Goal: Information Seeking & Learning: Check status

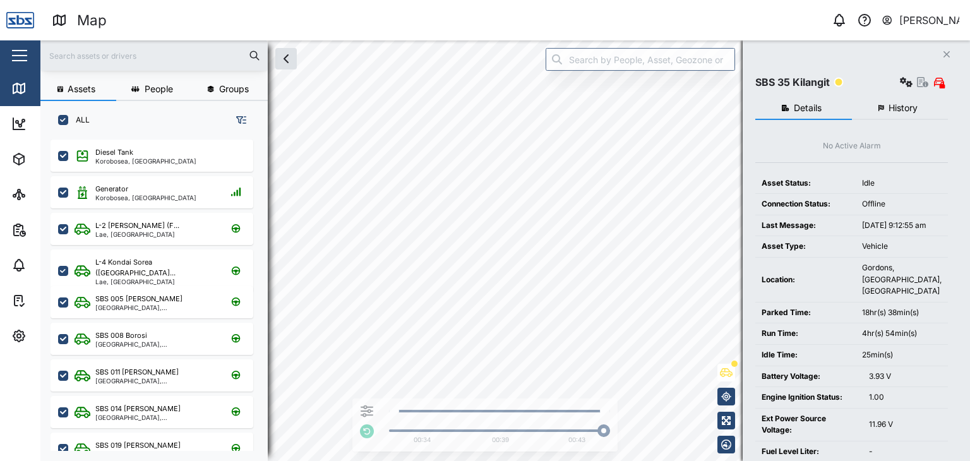
scroll to position [306, 197]
click at [946, 54] on icon "button" at bounding box center [947, 54] width 6 height 6
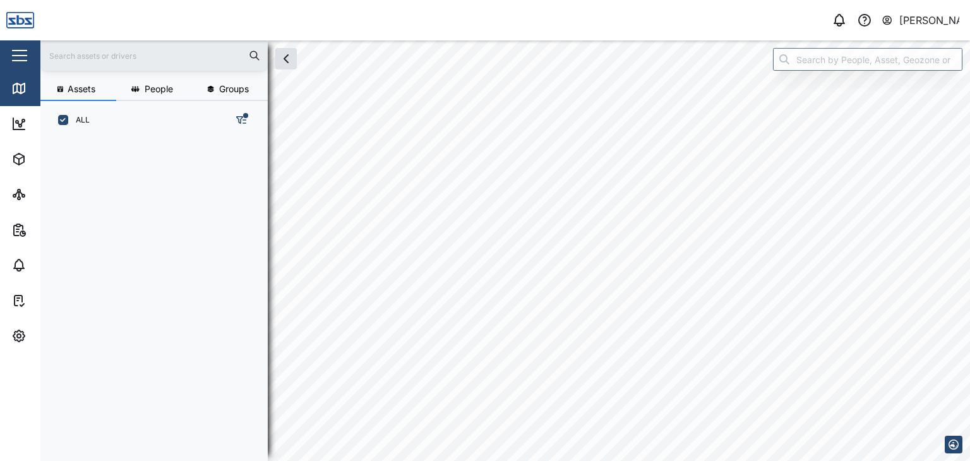
scroll to position [306, 197]
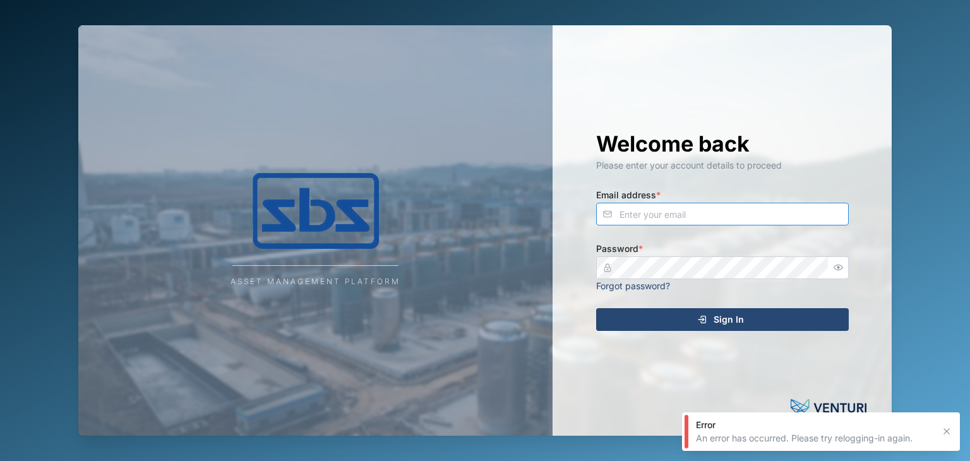
type input "[EMAIL_ADDRESS][DOMAIN_NAME]"
click at [697, 319] on icon "submit" at bounding box center [702, 320] width 10 height 10
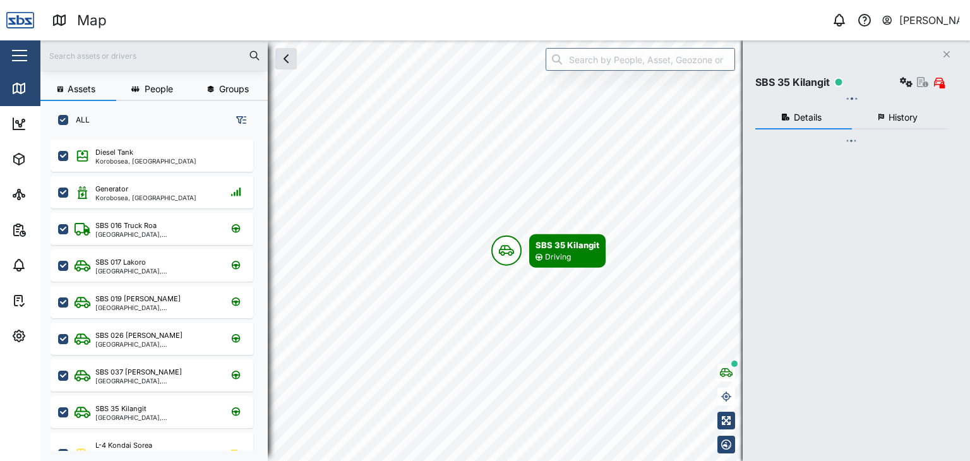
checkbox input "true"
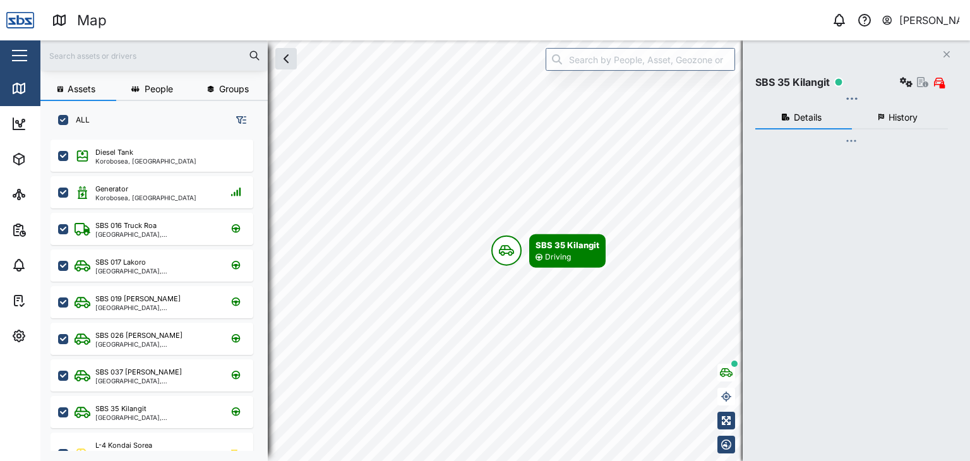
checkbox input "true"
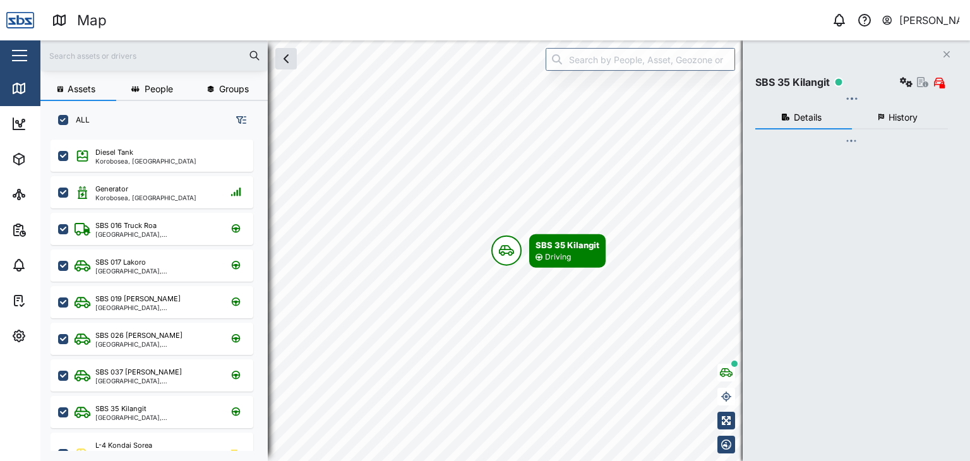
checkbox input "true"
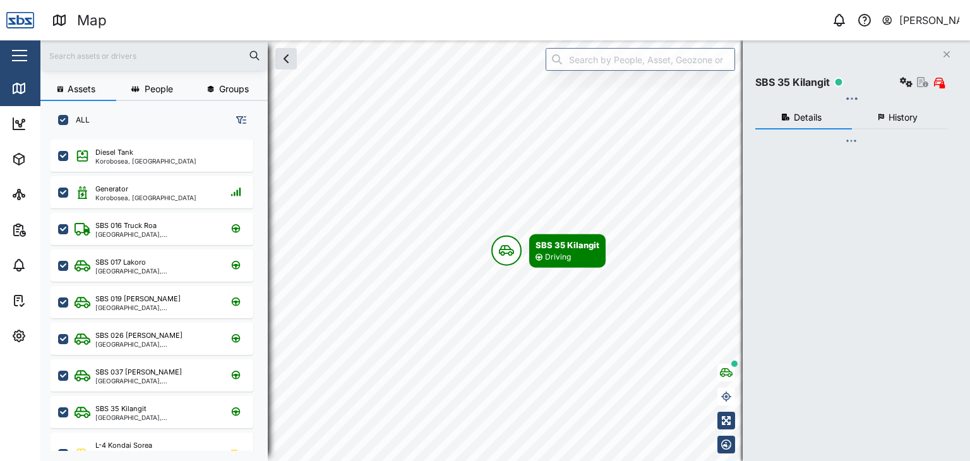
checkbox input "true"
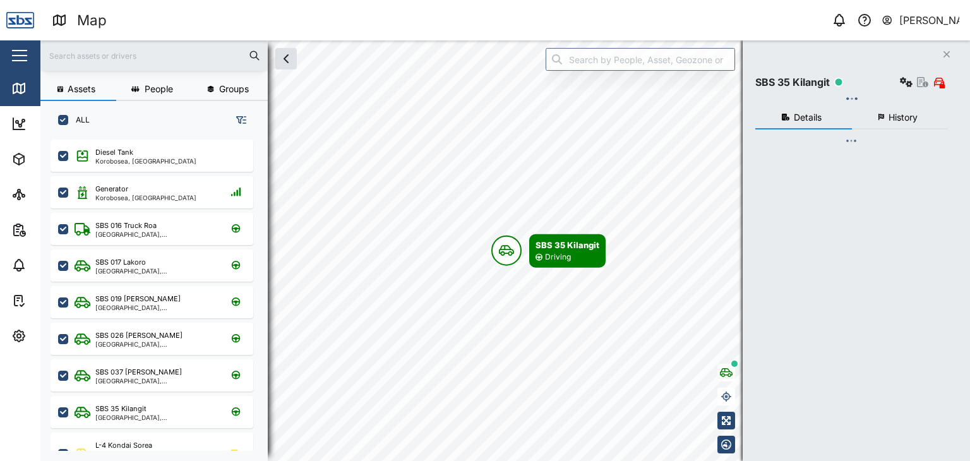
checkbox input "true"
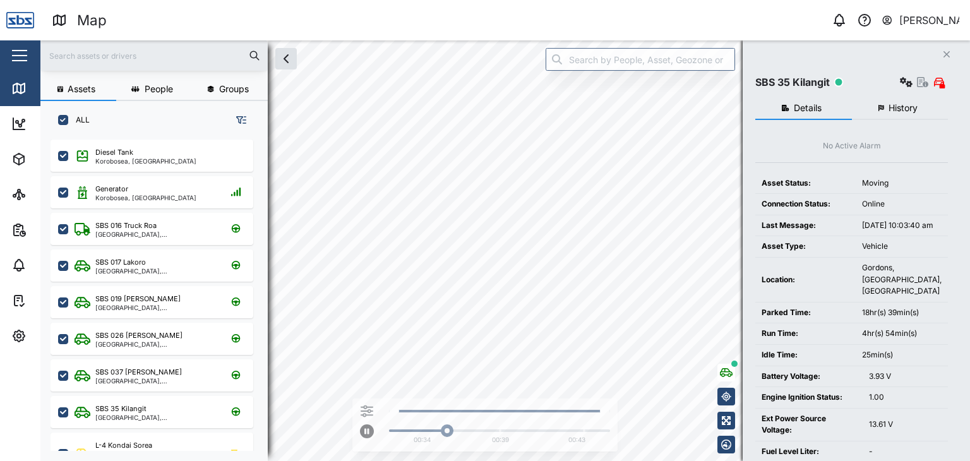
click at [948, 53] on icon "button" at bounding box center [947, 54] width 6 height 6
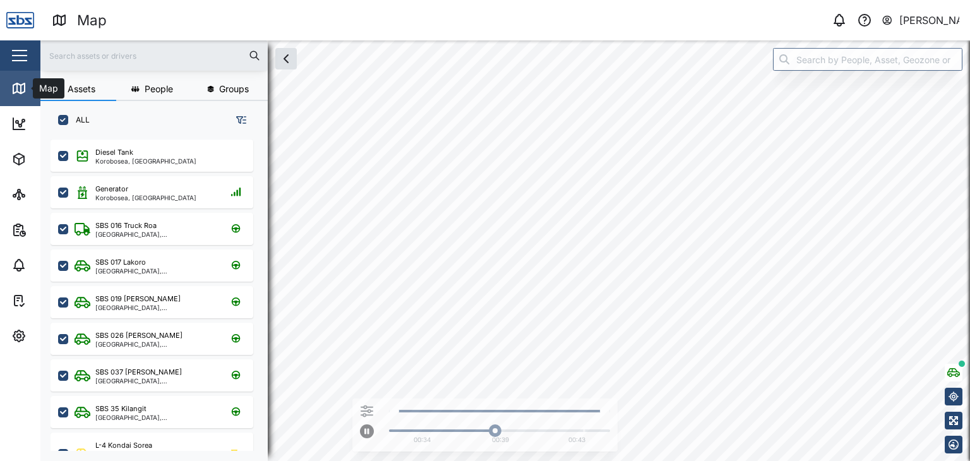
click at [17, 85] on icon at bounding box center [17, 87] width 0 height 8
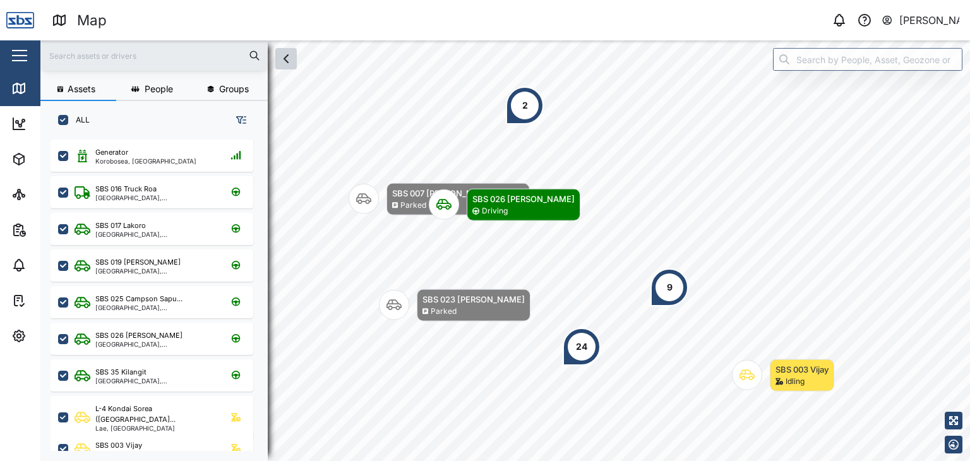
click at [284, 65] on icon "button" at bounding box center [286, 58] width 15 height 15
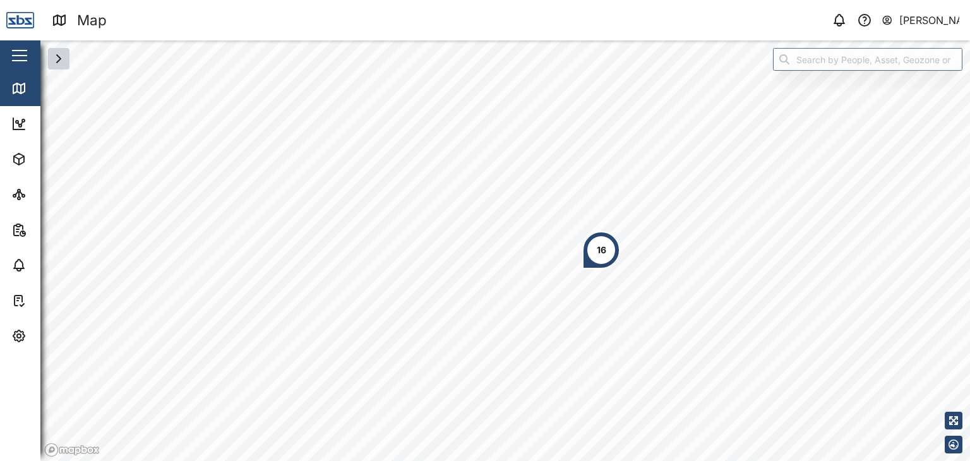
click at [607, 248] on div "16" at bounding box center [602, 250] width 38 height 38
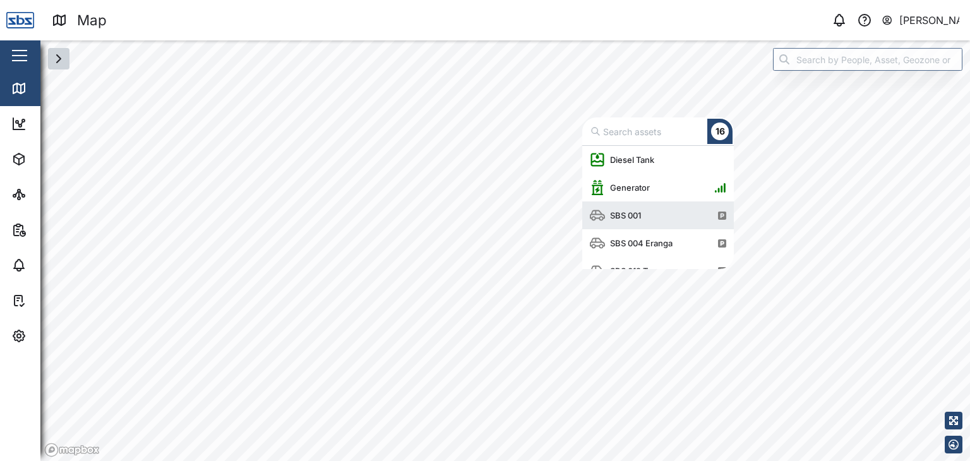
scroll to position [114, 142]
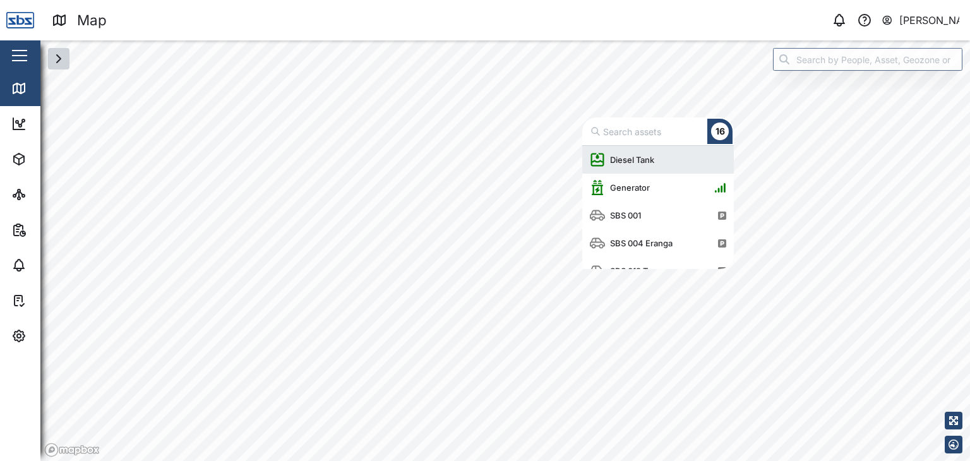
click at [652, 161] on div "Diesel Tank" at bounding box center [632, 160] width 54 height 13
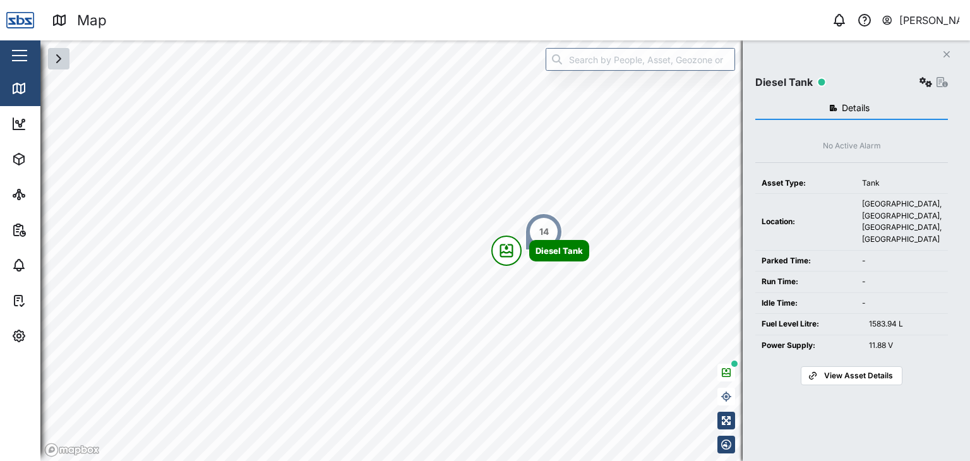
click at [850, 373] on span "View Asset Details" at bounding box center [858, 376] width 69 height 18
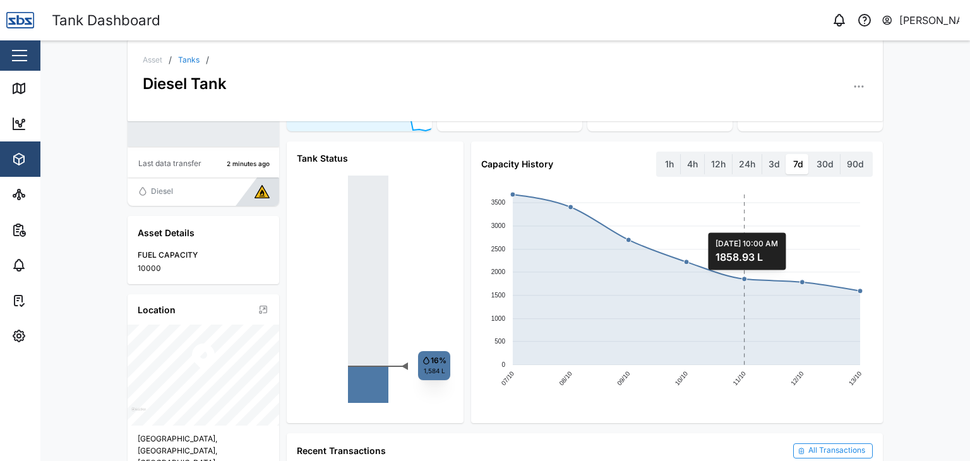
scroll to position [126, 0]
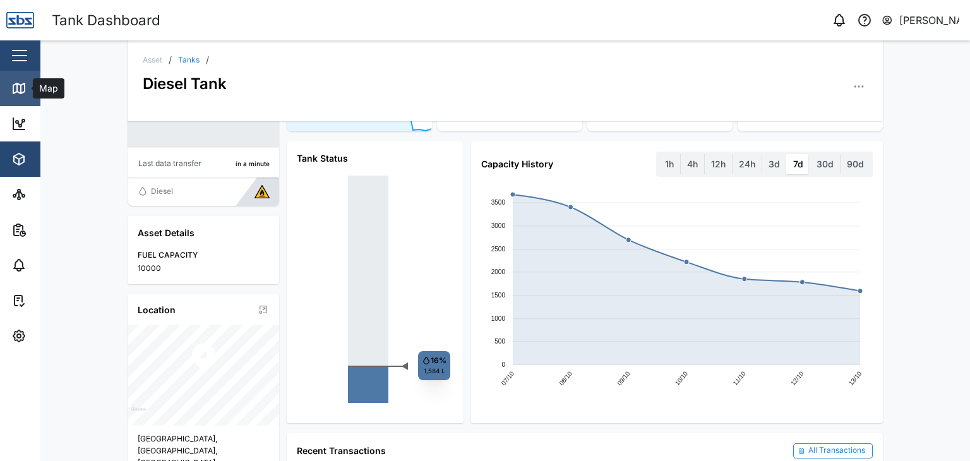
click at [17, 84] on icon at bounding box center [17, 87] width 0 height 8
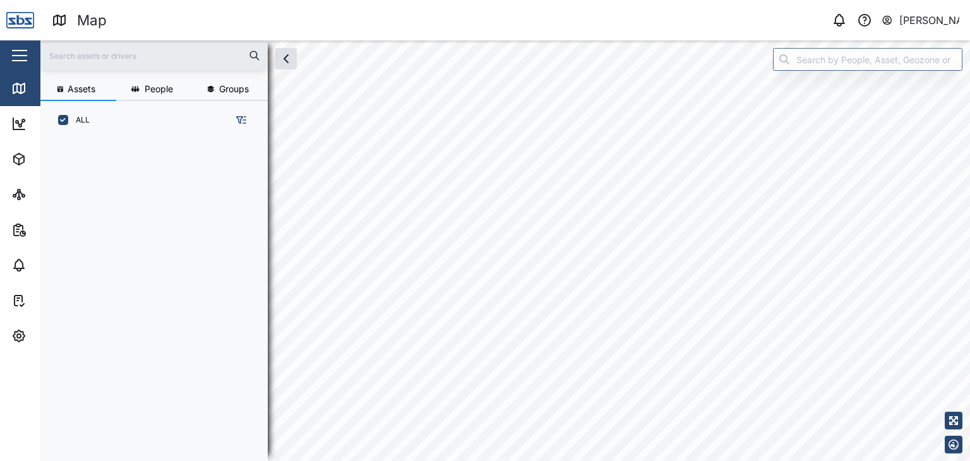
scroll to position [306, 197]
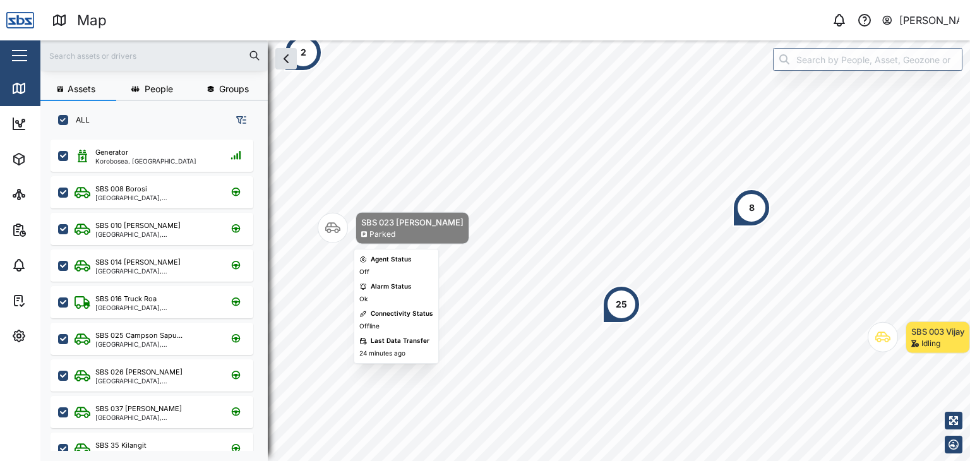
click at [332, 236] on div "Map marker" at bounding box center [333, 228] width 30 height 30
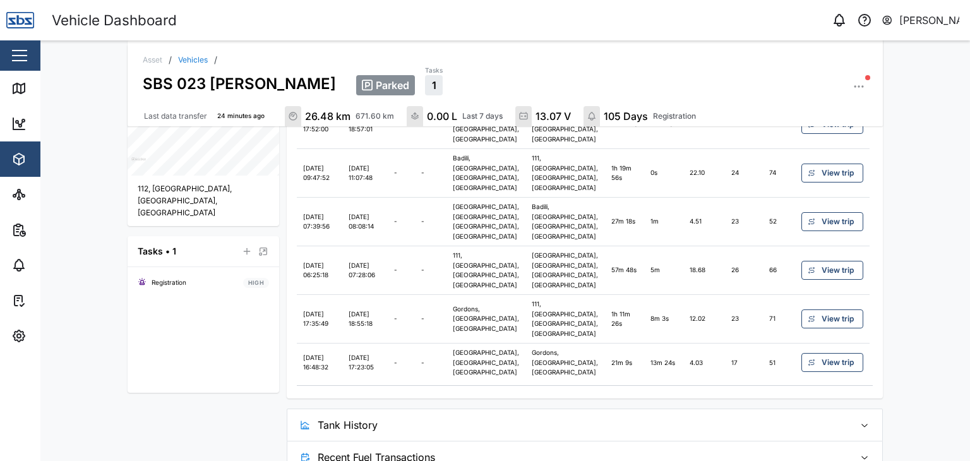
scroll to position [452, 0]
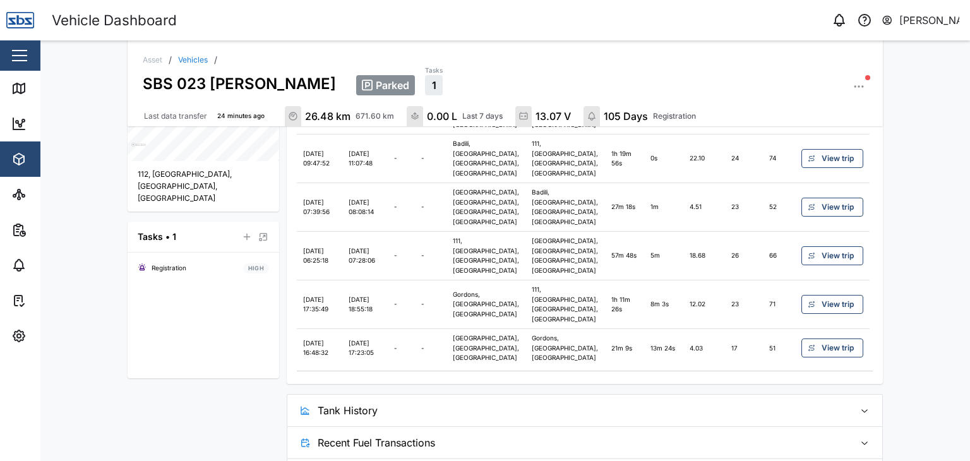
click at [344, 427] on span "Recent Fuel Transactions" at bounding box center [582, 443] width 528 height 32
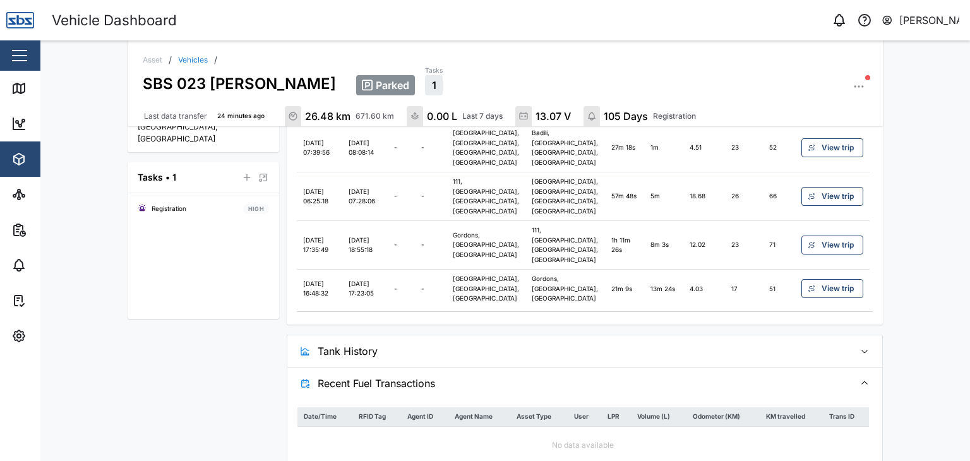
scroll to position [515, 0]
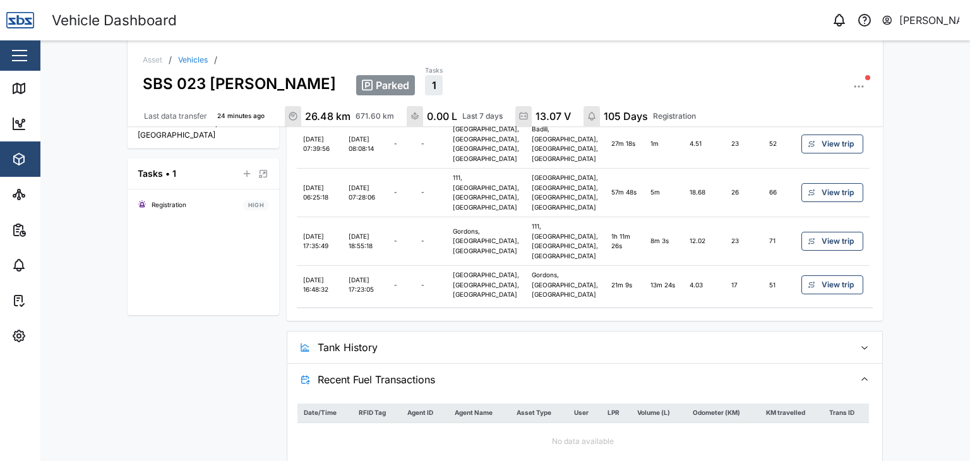
click at [341, 332] on span "Tank History" at bounding box center [582, 348] width 528 height 32
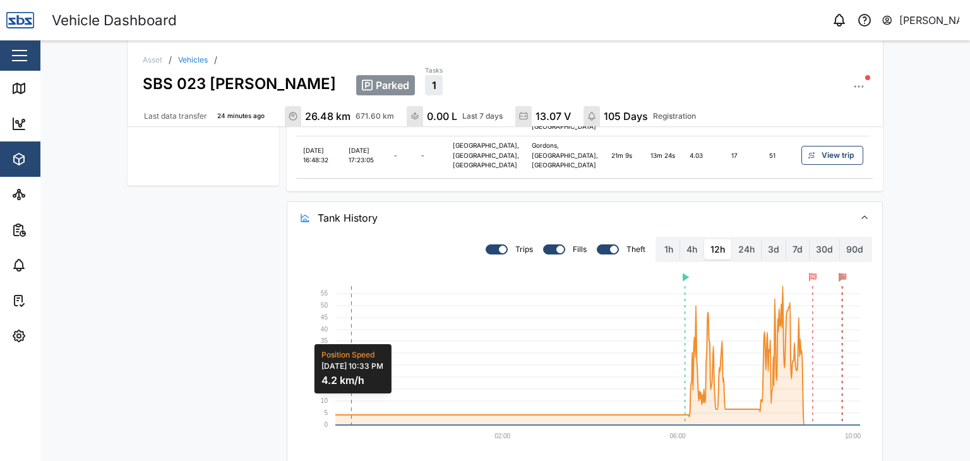
scroll to position [639, 0]
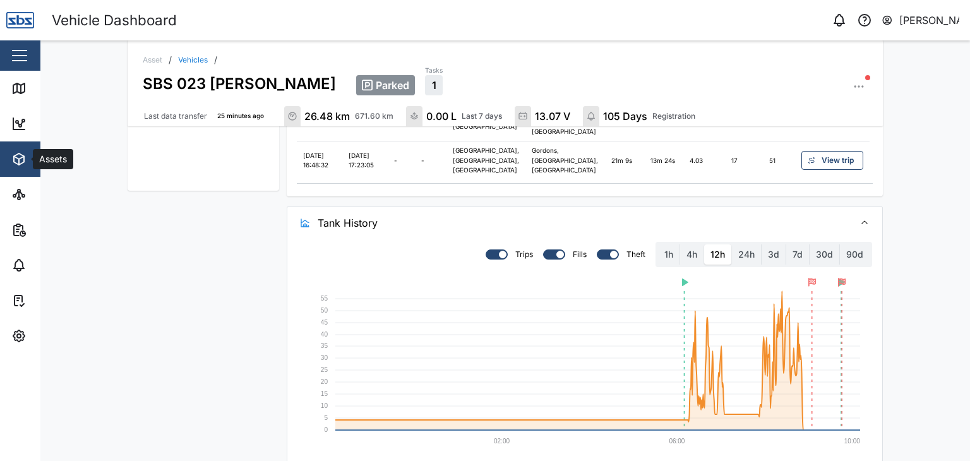
click at [13, 157] on icon "button" at bounding box center [18, 159] width 15 height 15
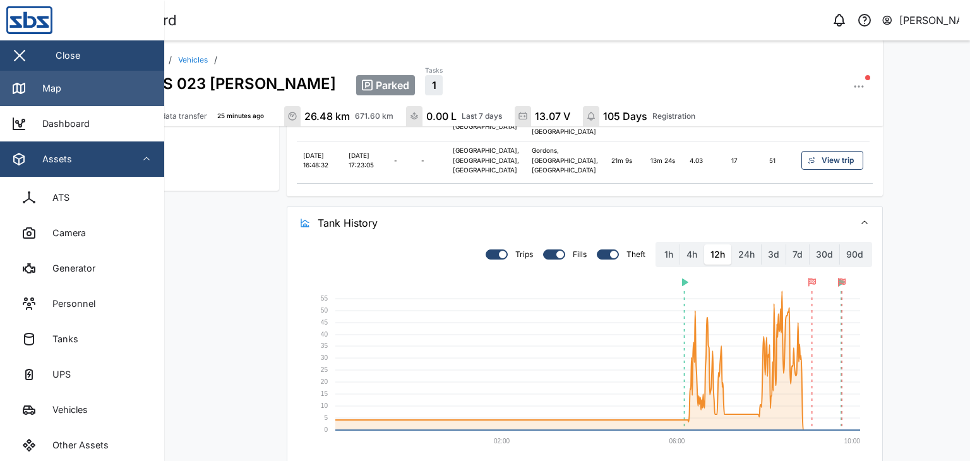
click at [71, 87] on link "Map" at bounding box center [82, 88] width 164 height 35
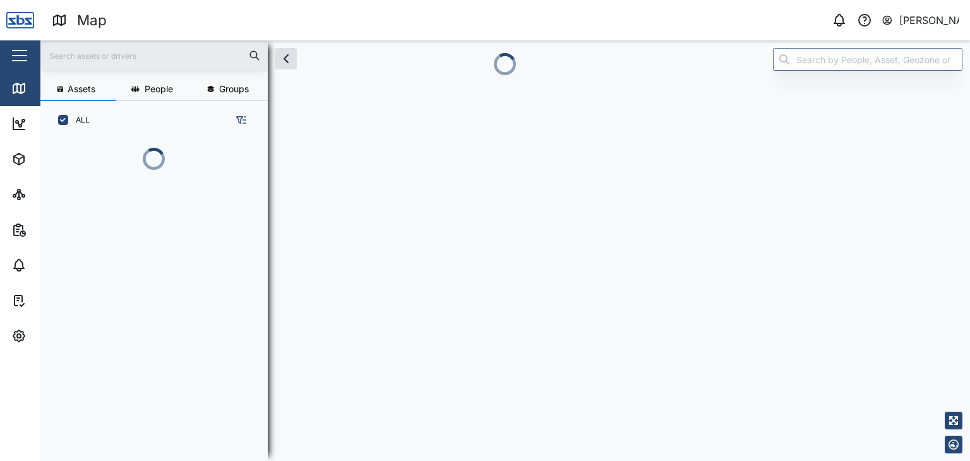
scroll to position [251, 197]
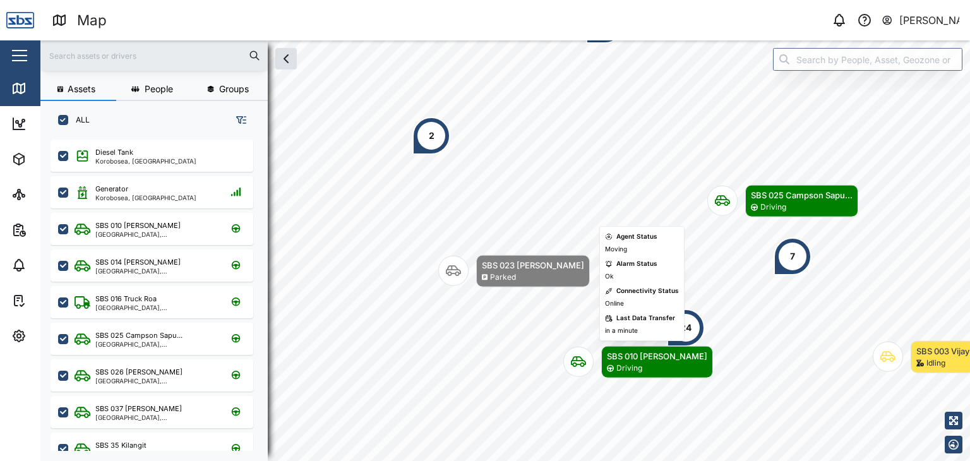
click at [577, 361] on icon "Map marker" at bounding box center [578, 362] width 15 height 11
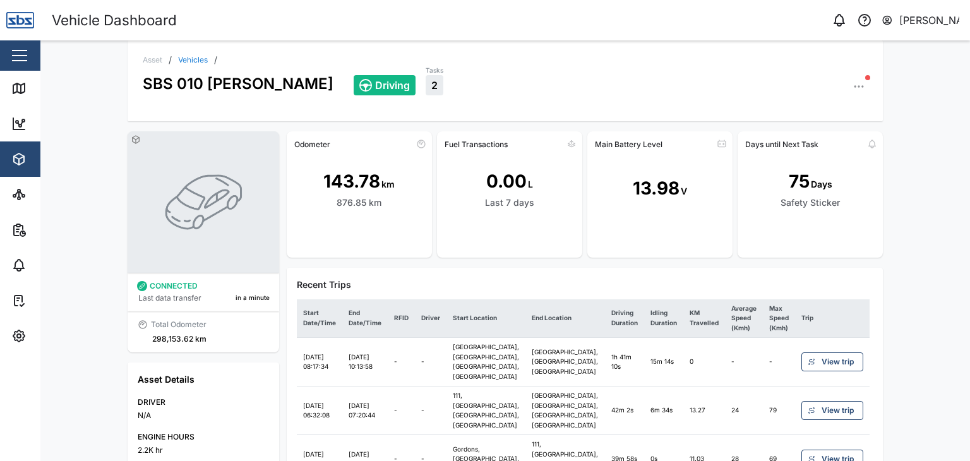
click at [866, 78] on div at bounding box center [868, 77] width 5 height 5
click at [855, 85] on icon "button" at bounding box center [859, 86] width 13 height 13
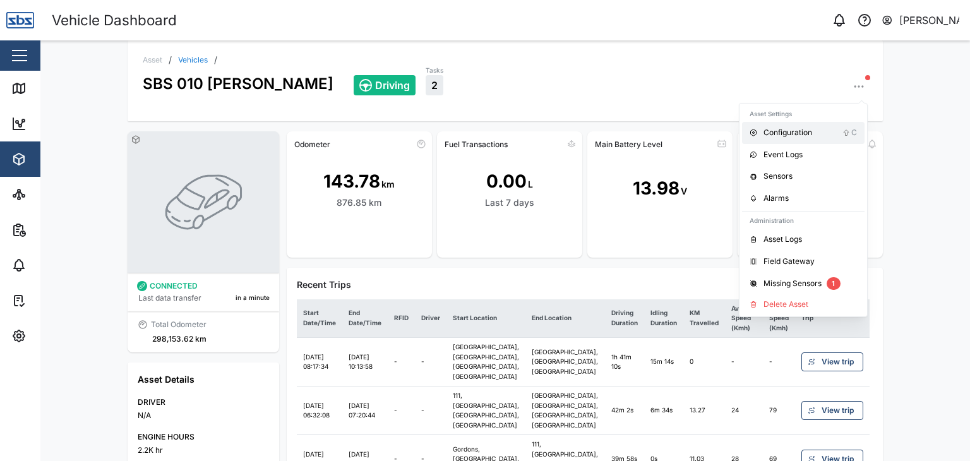
click at [786, 129] on div "Configuration" at bounding box center [803, 133] width 79 height 12
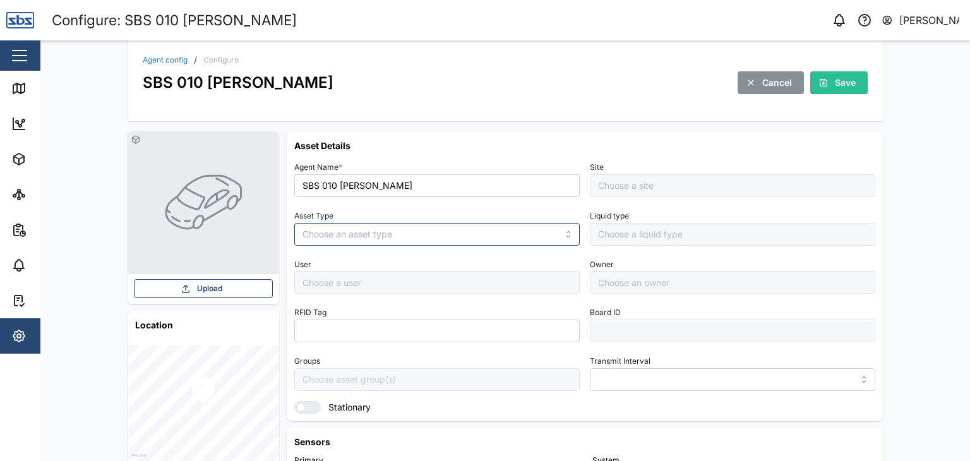
type input "MANUAL"
type input "VEHICLE"
type input "5 minutes"
type input "Default Site"
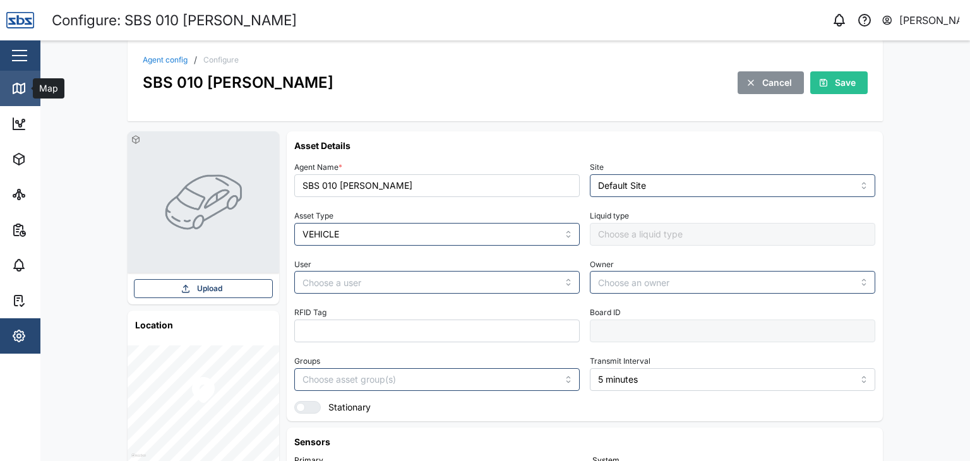
click at [18, 81] on icon at bounding box center [18, 88] width 15 height 15
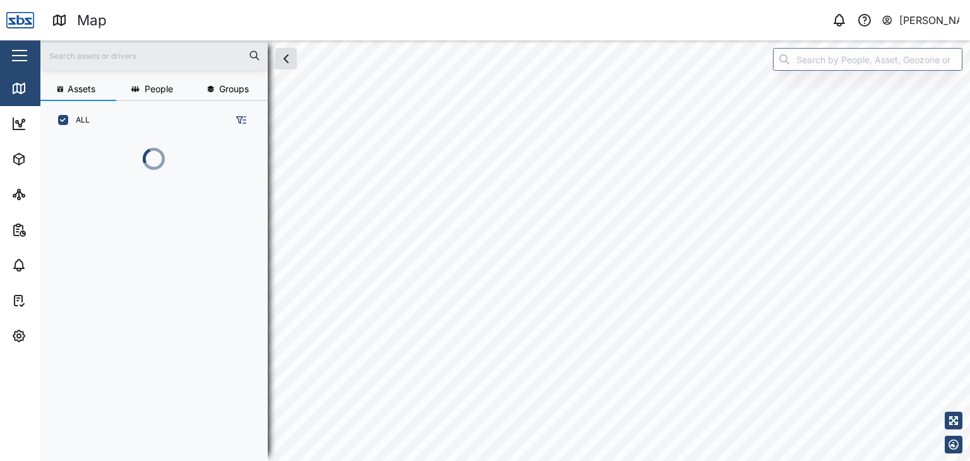
scroll to position [251, 197]
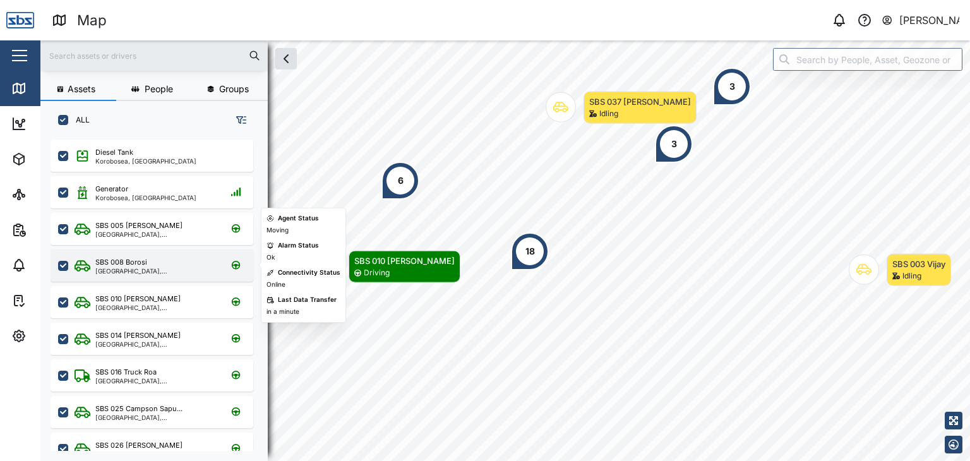
click at [126, 269] on div "[GEOGRAPHIC_DATA], [GEOGRAPHIC_DATA]" at bounding box center [155, 271] width 121 height 6
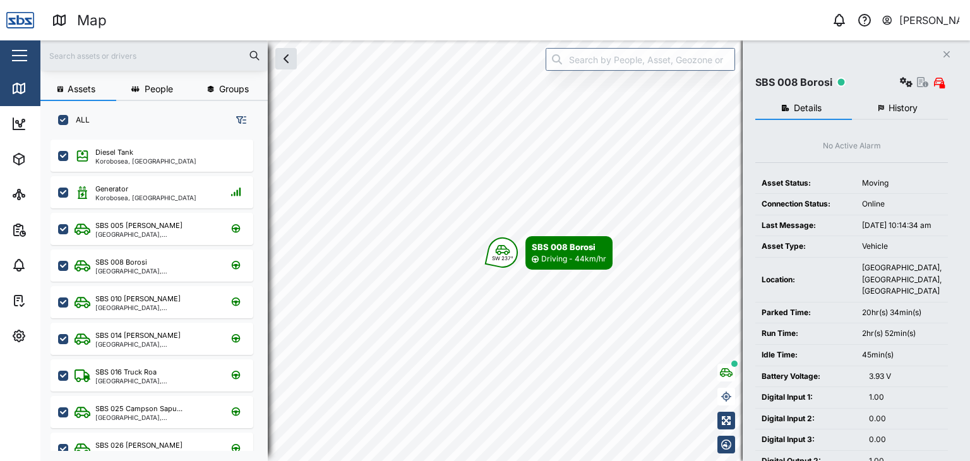
click at [903, 110] on span "History" at bounding box center [903, 108] width 29 height 9
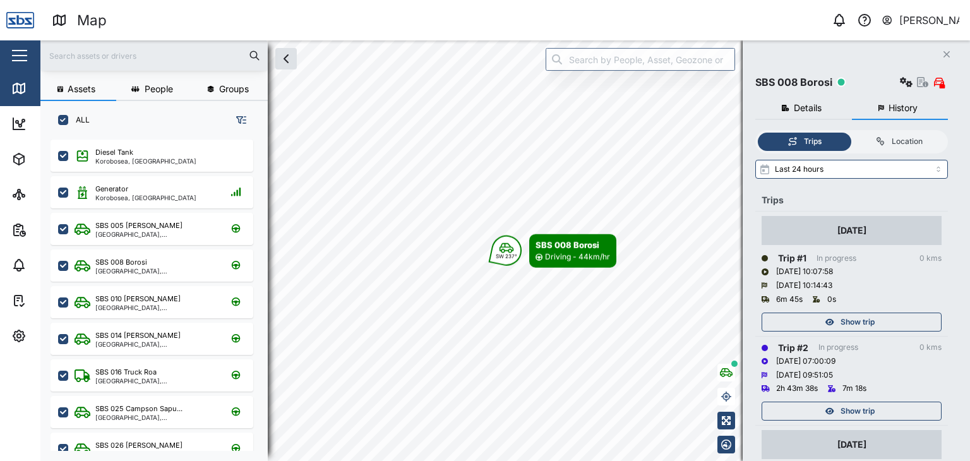
click at [799, 106] on span "Details" at bounding box center [808, 108] width 28 height 9
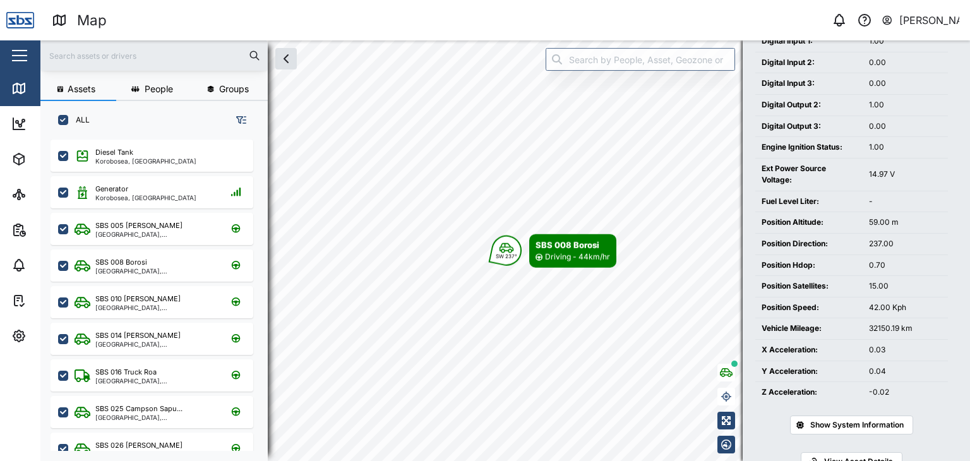
scroll to position [399, 0]
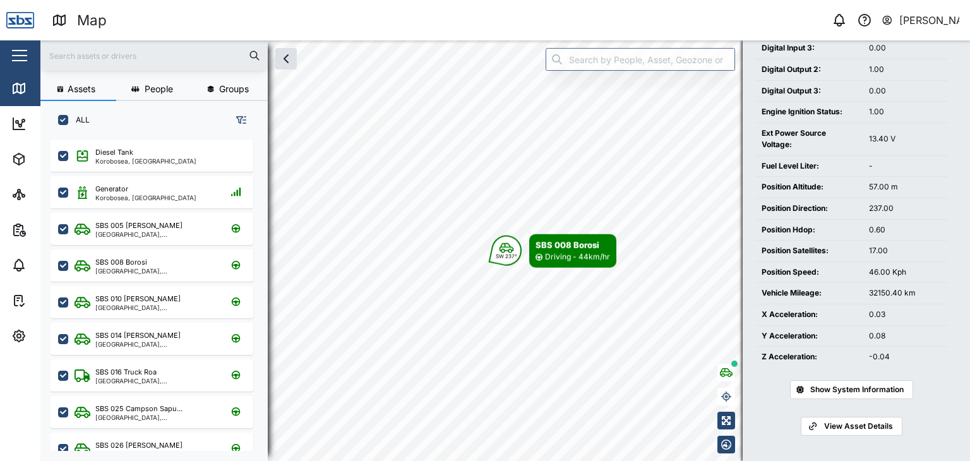
click at [839, 425] on span "View Asset Details" at bounding box center [858, 427] width 69 height 18
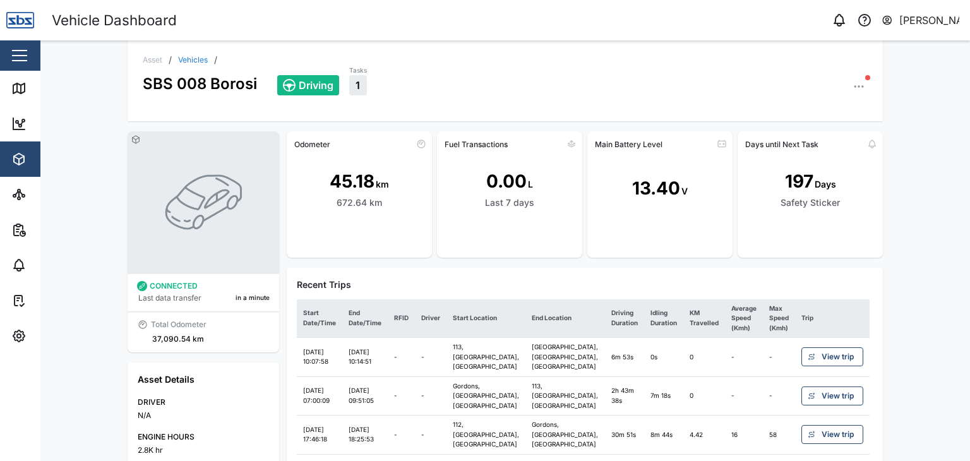
click at [854, 86] on icon "button" at bounding box center [859, 86] width 13 height 13
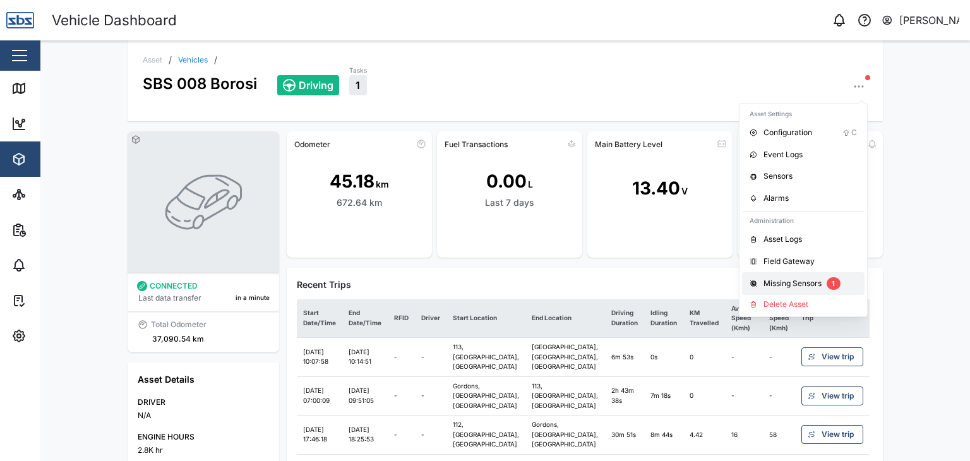
click at [779, 282] on div "Missing Sensors" at bounding box center [793, 284] width 58 height 12
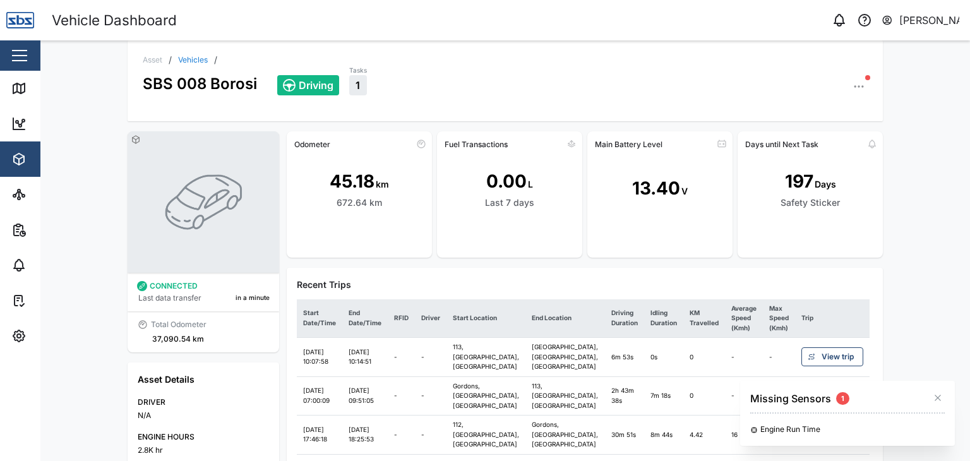
click at [933, 322] on div "Asset / Vehicles / SBS 008 Borosi Driving Tasks 1 CONNECTED Last data transfer …" at bounding box center [505, 250] width 930 height 421
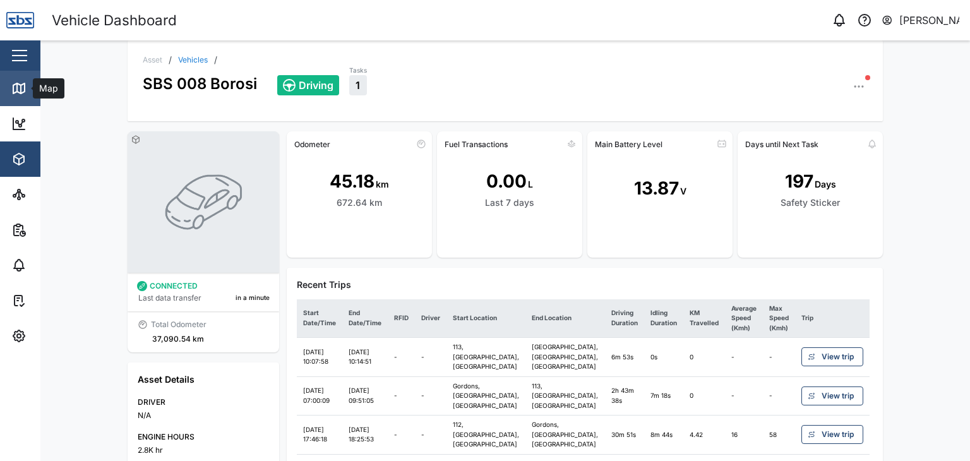
click at [30, 85] on div "Map" at bounding box center [36, 88] width 50 height 15
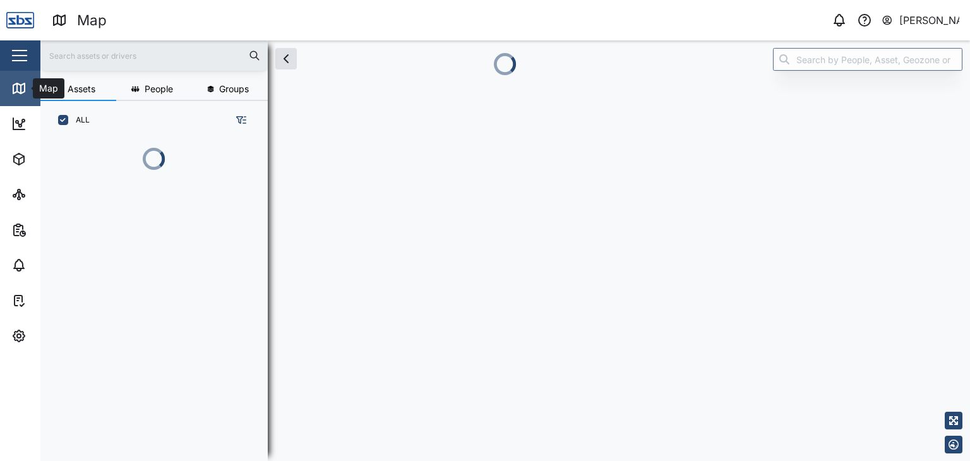
scroll to position [251, 197]
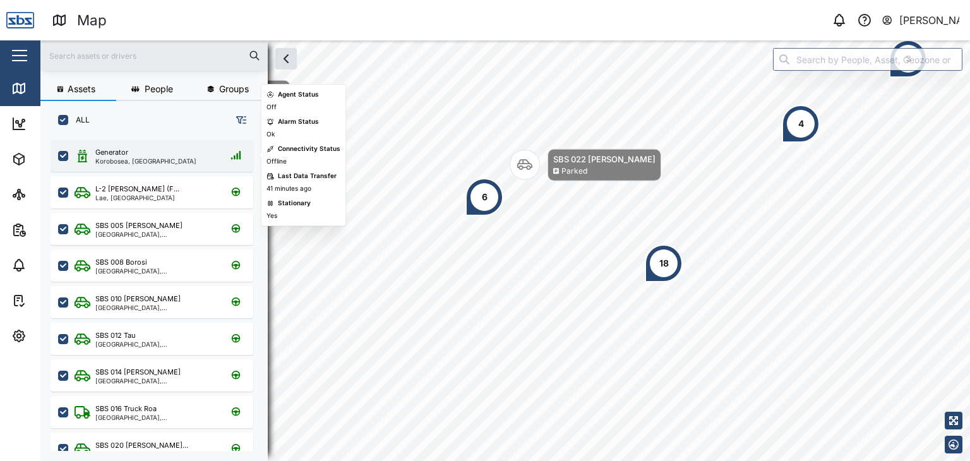
click at [118, 155] on div "Generator" at bounding box center [111, 152] width 33 height 11
click at [126, 158] on div "Korobosea, [GEOGRAPHIC_DATA]" at bounding box center [145, 161] width 101 height 6
click at [126, 157] on div "Generator Korobosea, [GEOGRAPHIC_DATA]" at bounding box center [145, 155] width 101 height 17
click at [104, 150] on div "Generator" at bounding box center [111, 152] width 33 height 11
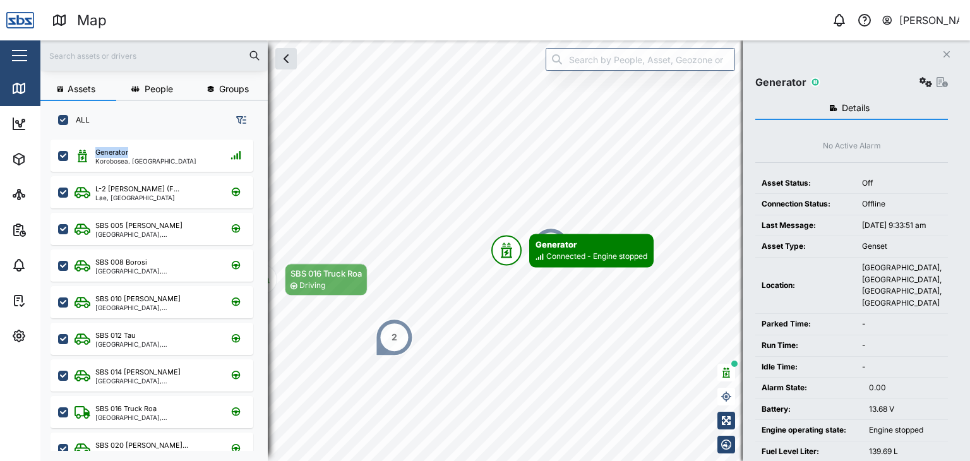
click at [880, 104] on button "Details" at bounding box center [852, 108] width 193 height 23
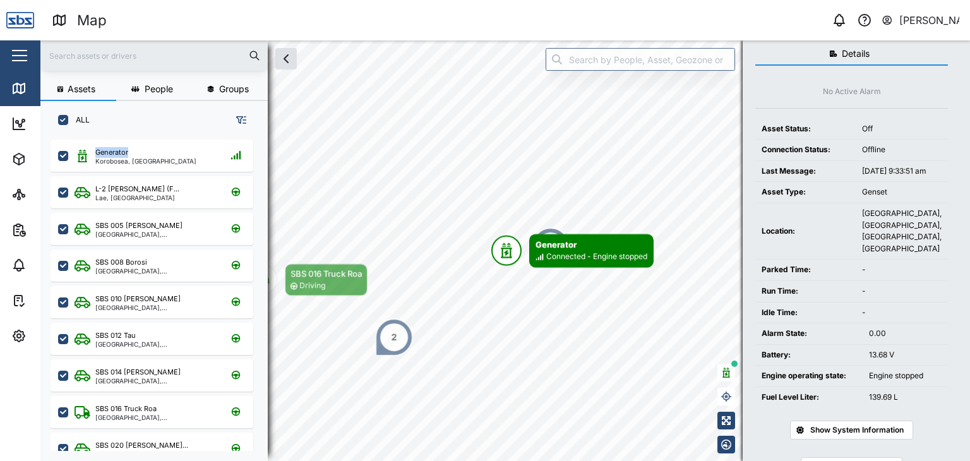
scroll to position [104, 0]
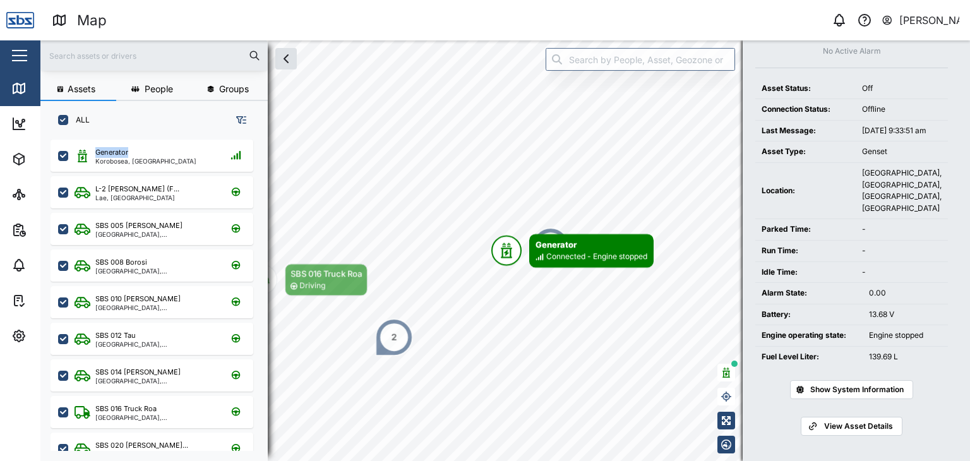
click at [850, 382] on span "Show System Information" at bounding box center [858, 390] width 94 height 18
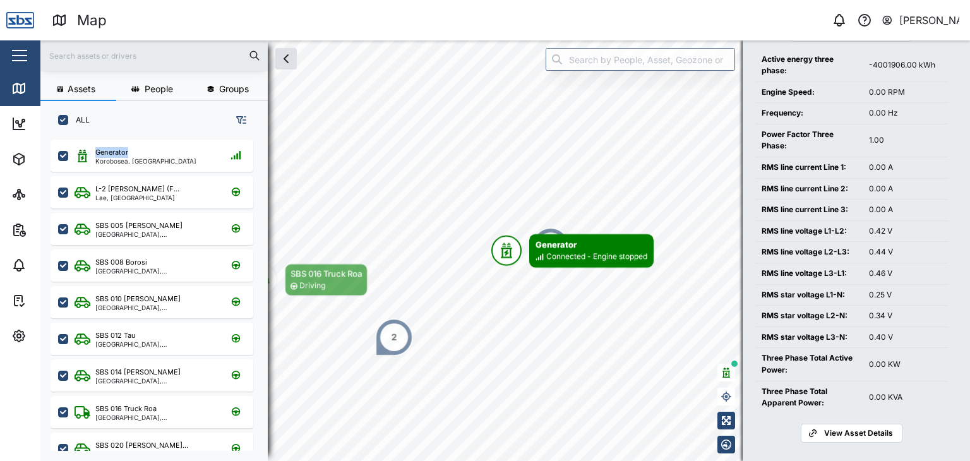
scroll to position [468, 0]
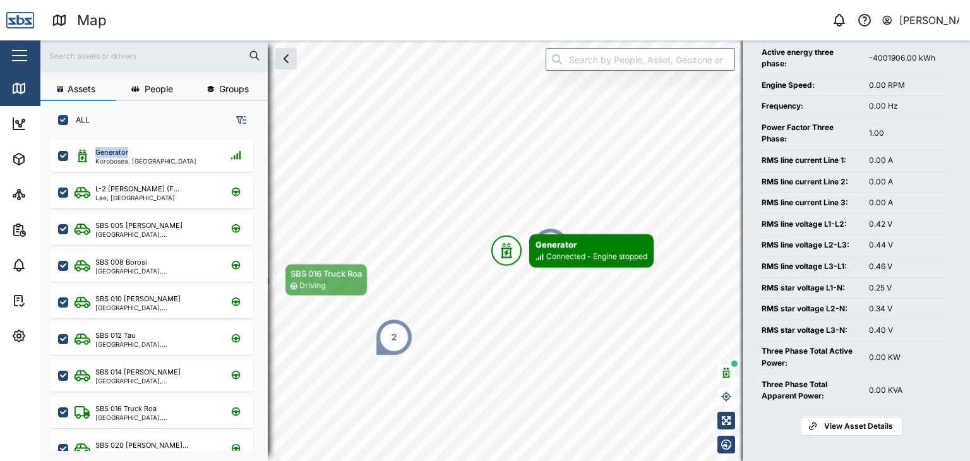
click at [844, 428] on span "View Asset Details" at bounding box center [858, 427] width 69 height 18
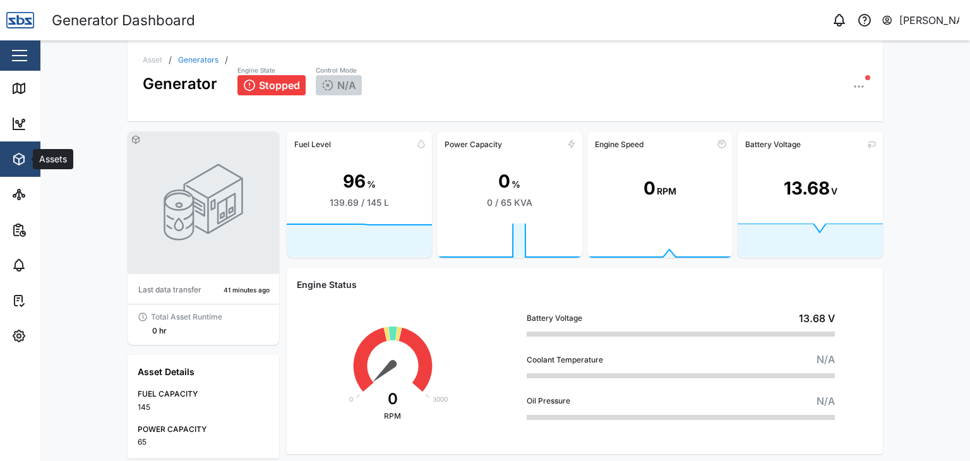
click at [11, 152] on icon "button" at bounding box center [18, 159] width 15 height 15
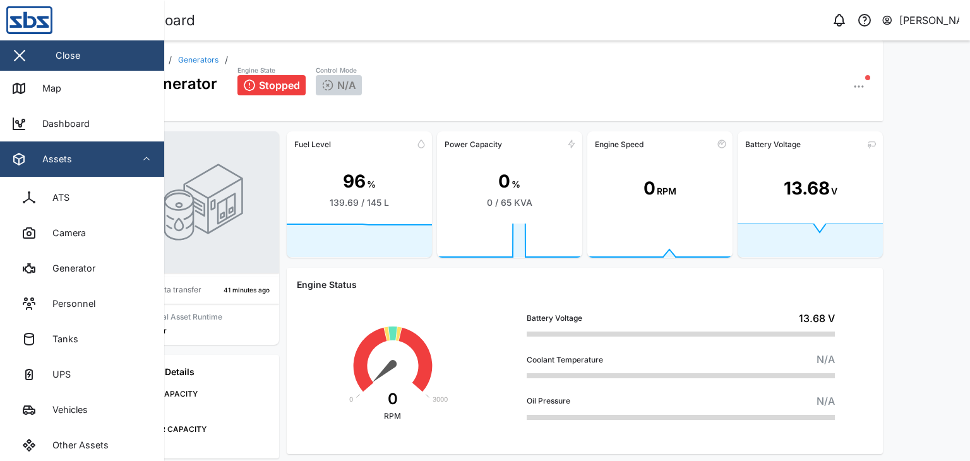
click at [22, 60] on button "button" at bounding box center [19, 55] width 21 height 21
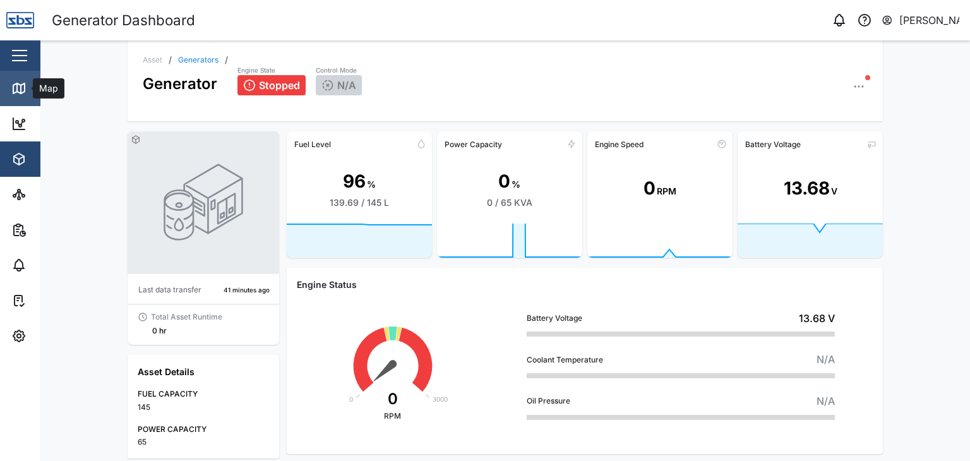
click at [17, 88] on icon at bounding box center [17, 87] width 0 height 8
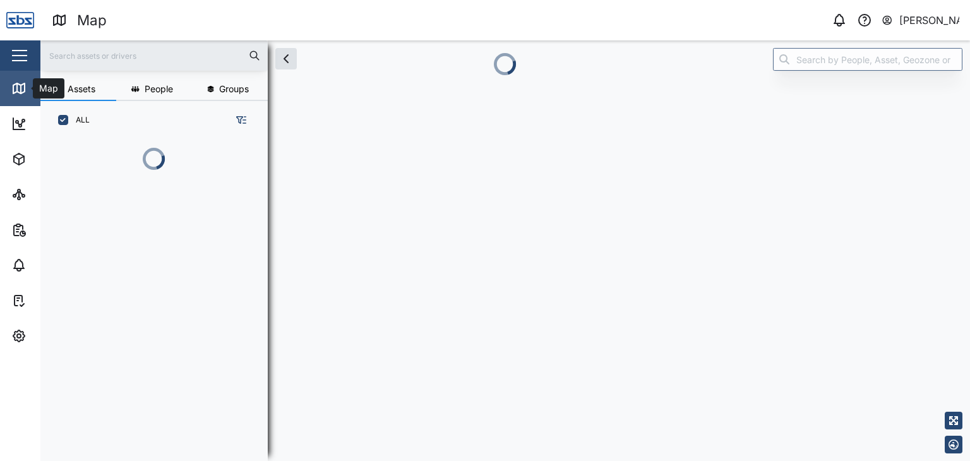
scroll to position [251, 197]
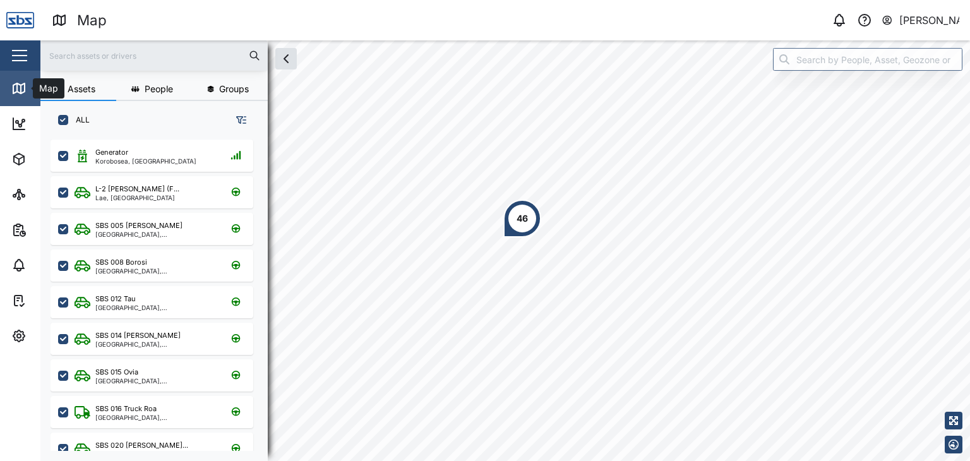
scroll to position [306, 197]
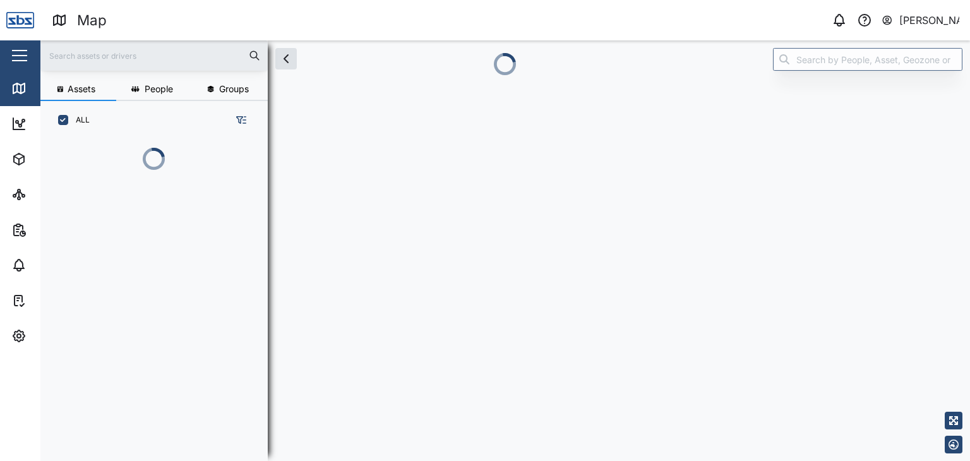
scroll to position [251, 197]
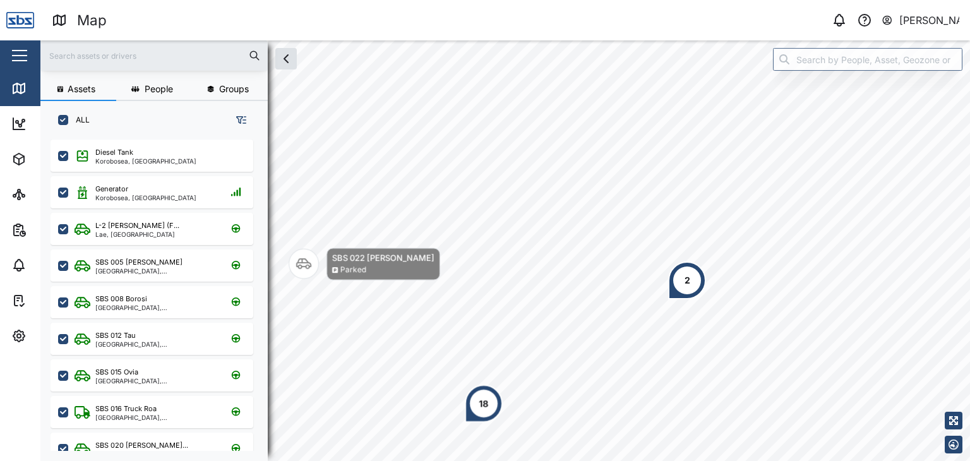
click at [431, 461] on html "Map 0 Vijay Kumar Close Map Dashboard Assets ATS Camera Generator Personnel Tan…" at bounding box center [485, 230] width 970 height 461
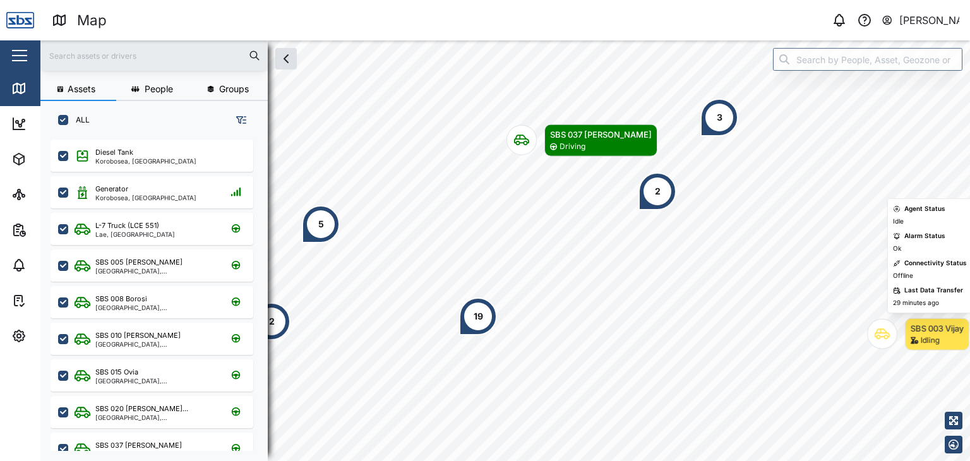
click at [881, 338] on icon "Map marker" at bounding box center [882, 334] width 15 height 15
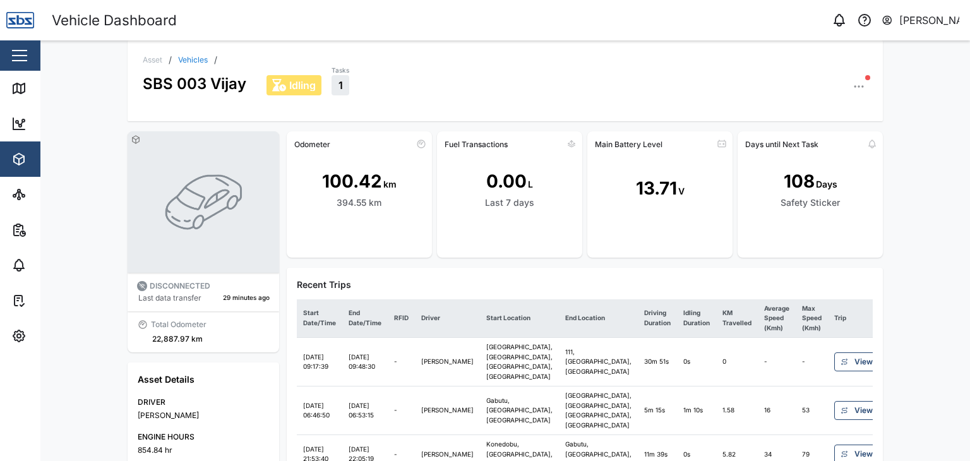
click at [853, 85] on icon "button" at bounding box center [859, 86] width 13 height 13
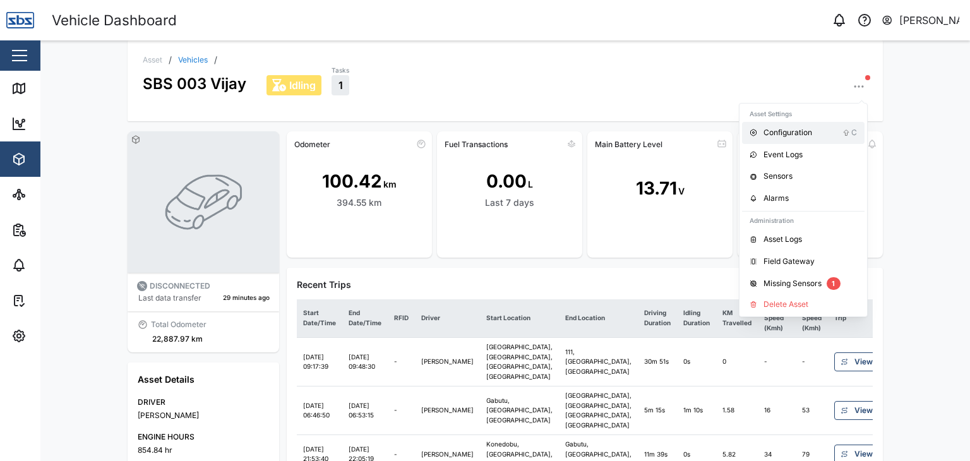
click at [782, 132] on div "Configuration" at bounding box center [803, 133] width 79 height 12
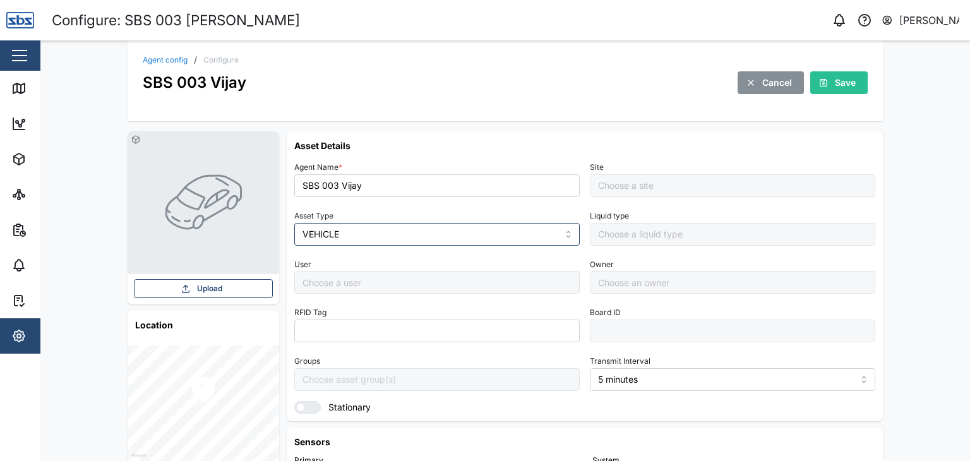
type input "Default Site"
type input "[PERSON_NAME]"
type input "MANUAL"
type input "VEHICLE"
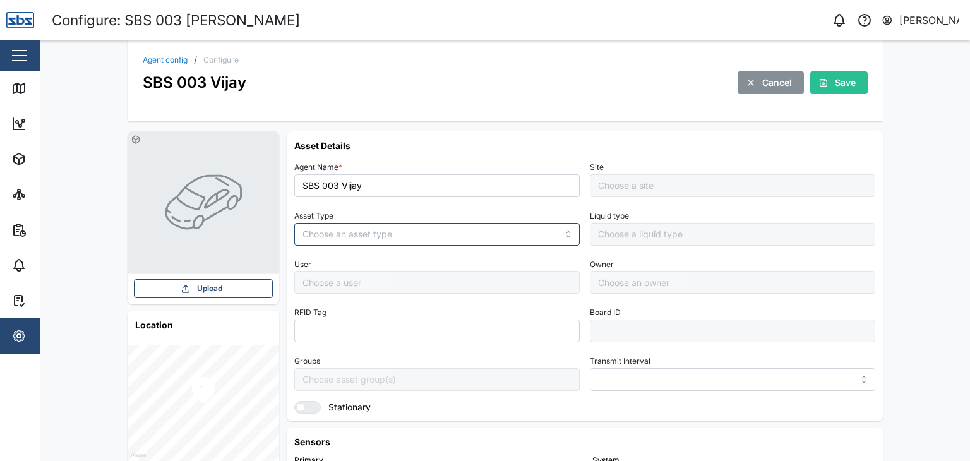
type input "5 minutes"
type input "[PERSON_NAME]"
type input "Default Site"
type input "[PERSON_NAME]"
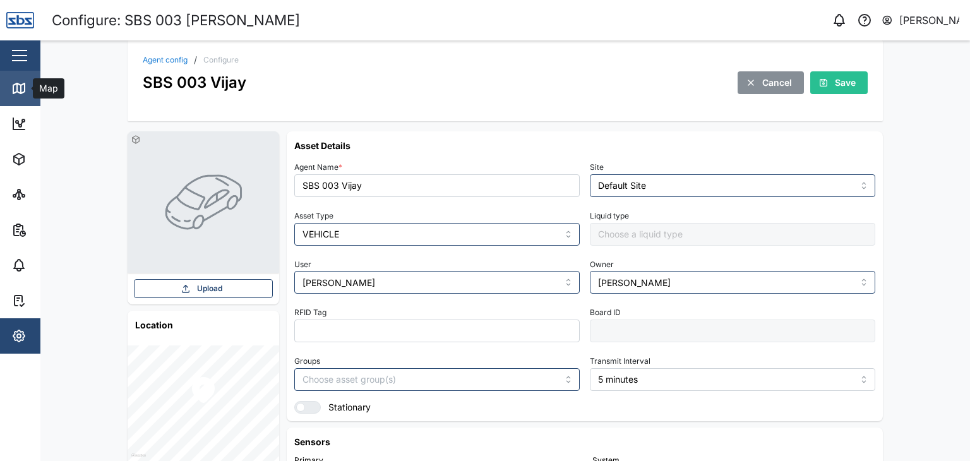
click at [17, 87] on icon at bounding box center [17, 87] width 0 height 8
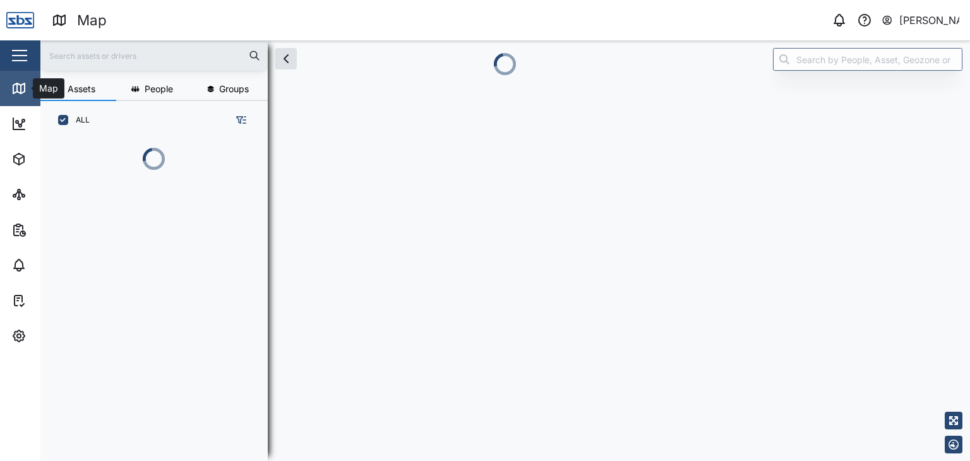
scroll to position [251, 197]
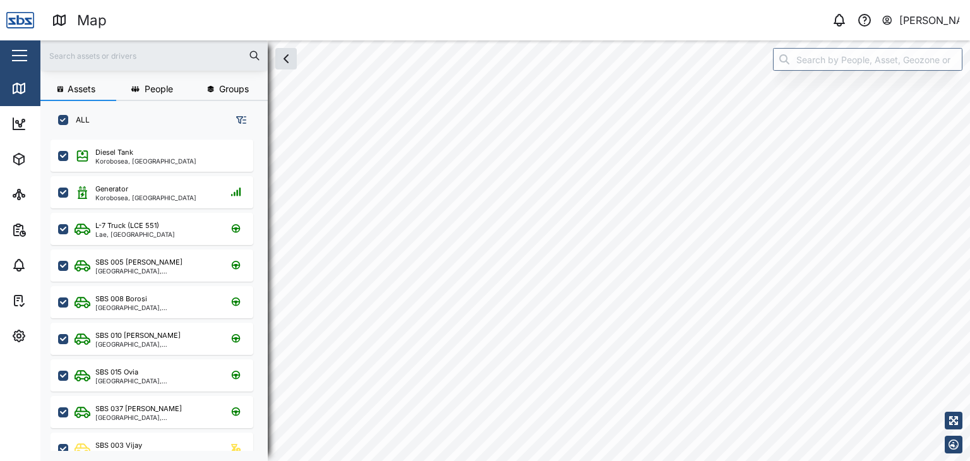
checkbox input "true"
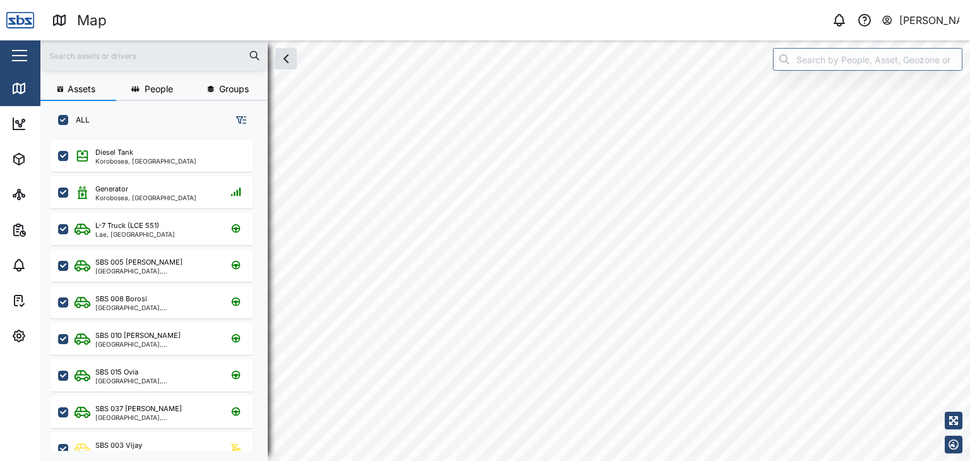
checkbox input "true"
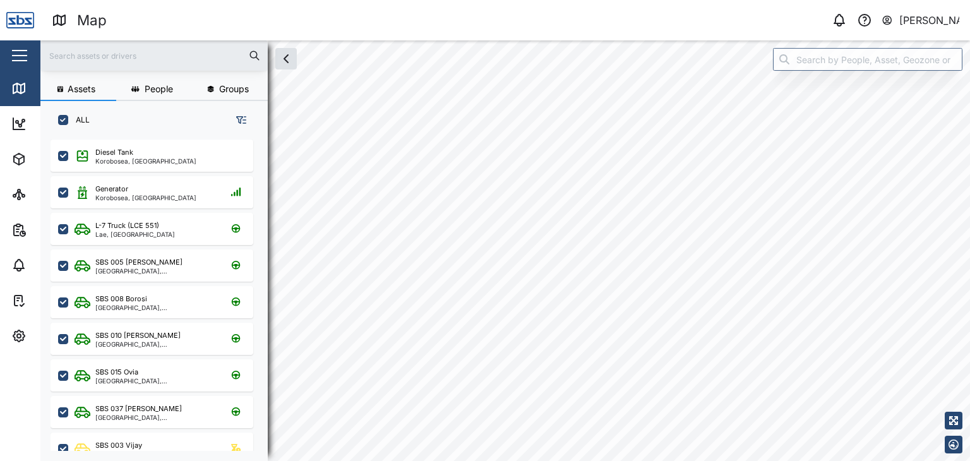
checkbox input "true"
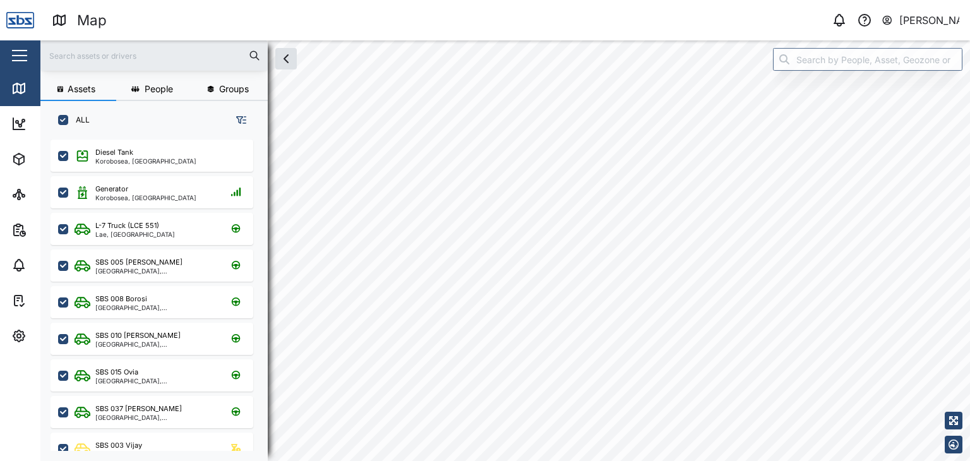
checkbox input "true"
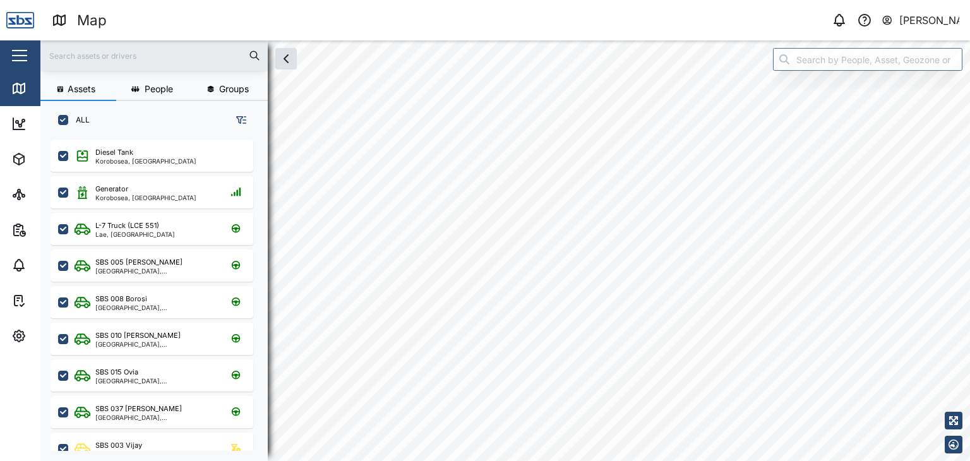
checkbox input "true"
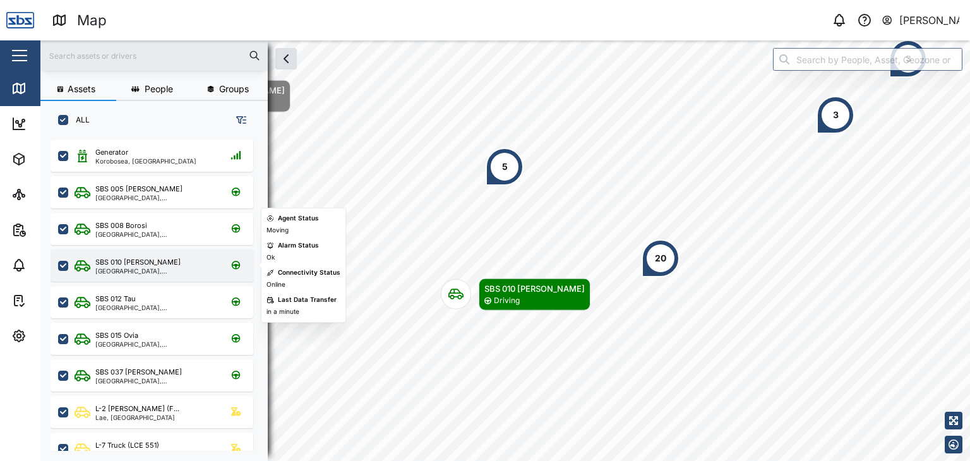
click at [131, 266] on div "SBS 010 [PERSON_NAME]" at bounding box center [137, 262] width 85 height 11
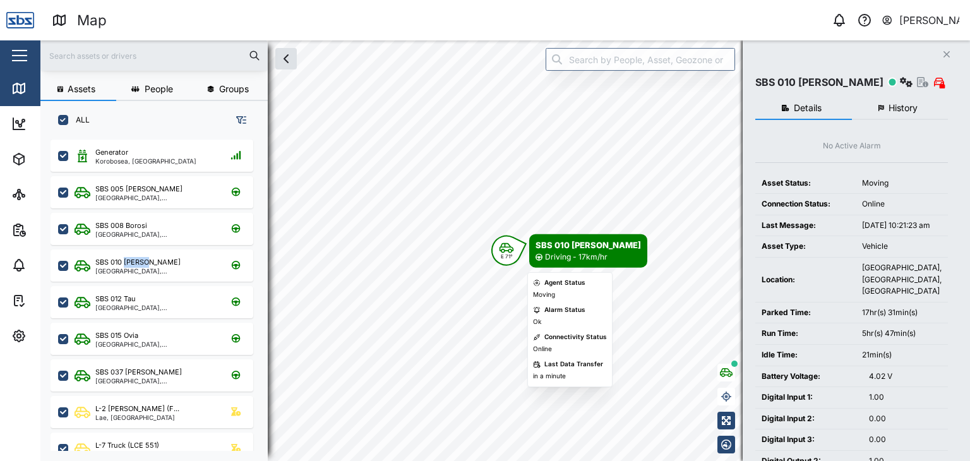
click at [506, 248] on icon "Map marker" at bounding box center [506, 248] width 15 height 11
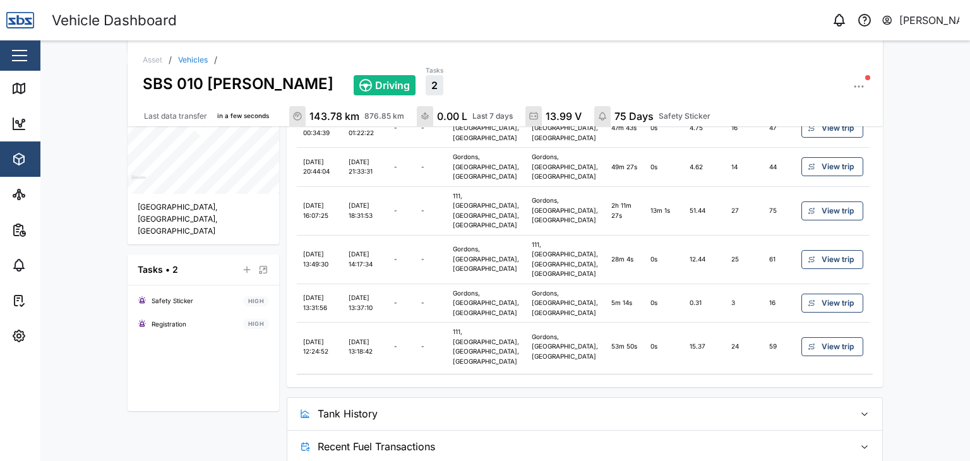
scroll to position [422, 0]
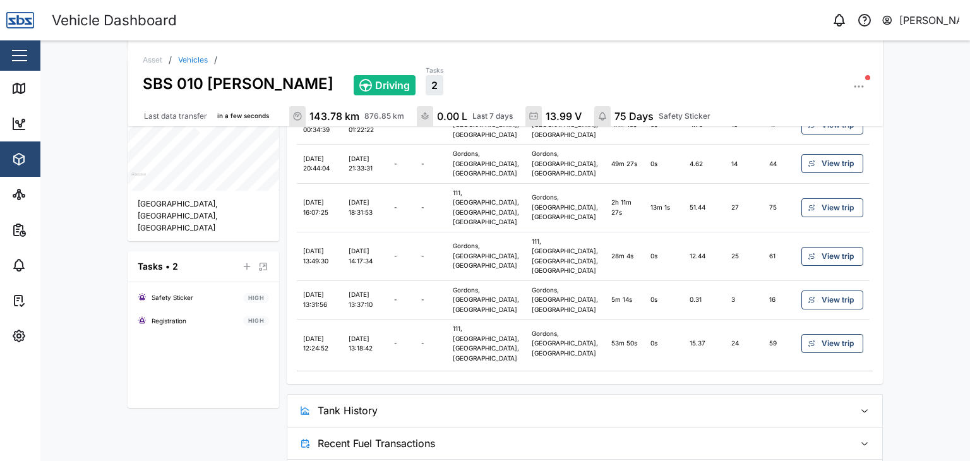
click at [334, 395] on span "Tank History" at bounding box center [582, 411] width 528 height 32
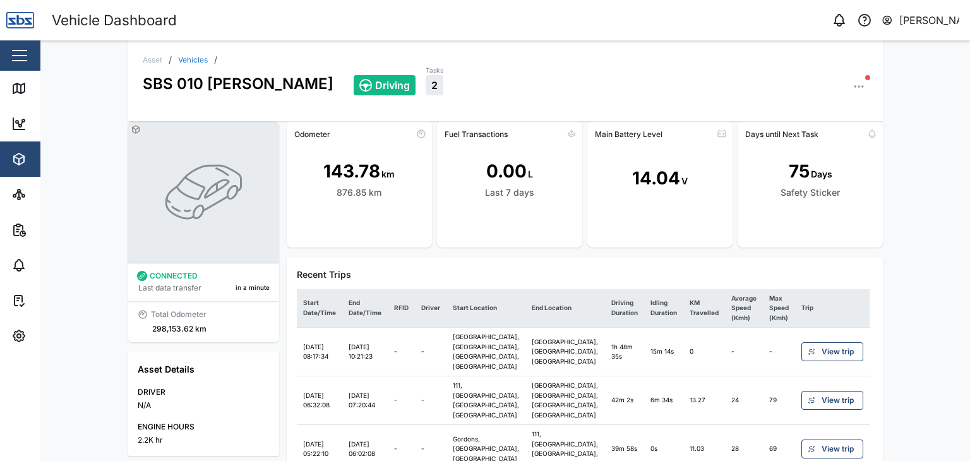
scroll to position [0, 0]
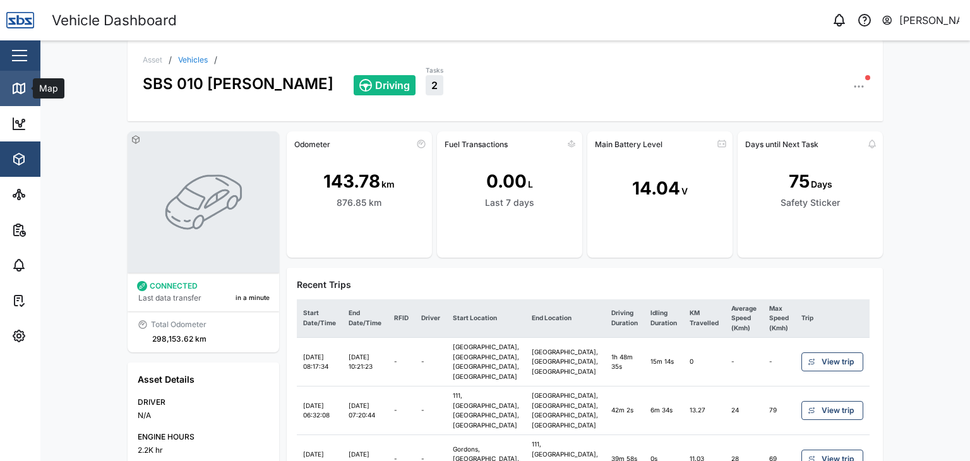
click at [17, 79] on link "Map" at bounding box center [82, 88] width 164 height 35
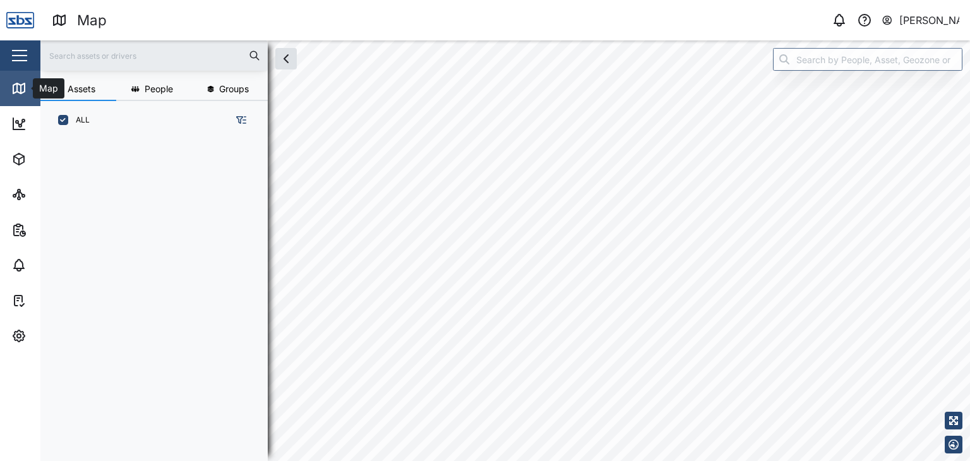
scroll to position [306, 197]
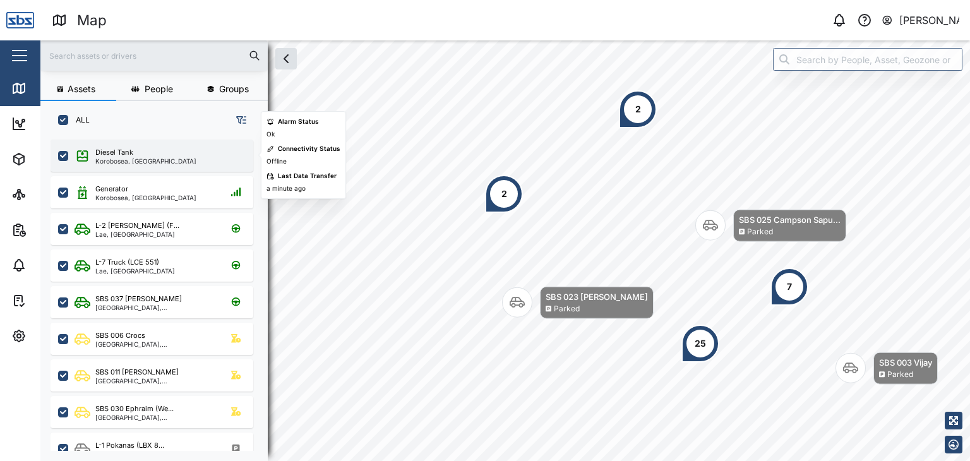
click at [134, 156] on div "Diesel Tank" at bounding box center [145, 152] width 101 height 11
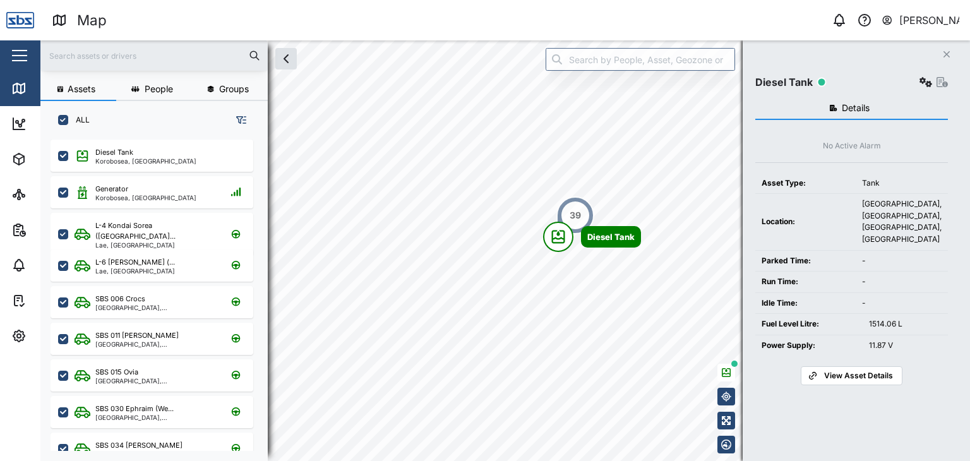
click at [943, 52] on icon "Close" at bounding box center [947, 54] width 8 height 10
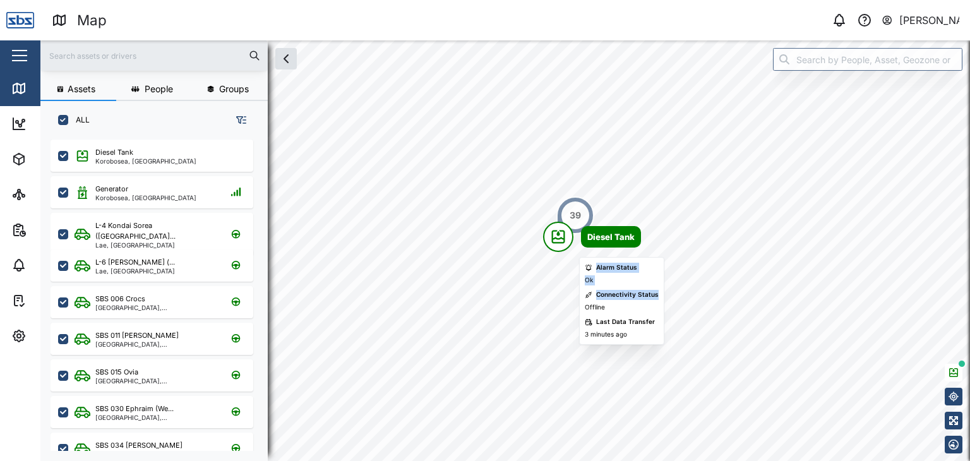
click at [567, 348] on body "Map 0 Vijay Kumar Close Map Dashboard Assets ATS Camera Generator Personnel Tan…" at bounding box center [485, 230] width 970 height 461
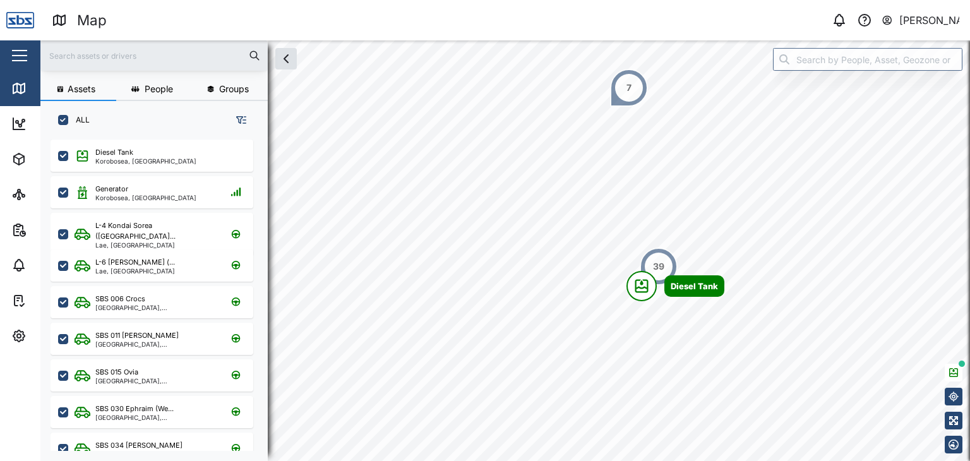
click at [634, 91] on div "7" at bounding box center [629, 88] width 38 height 38
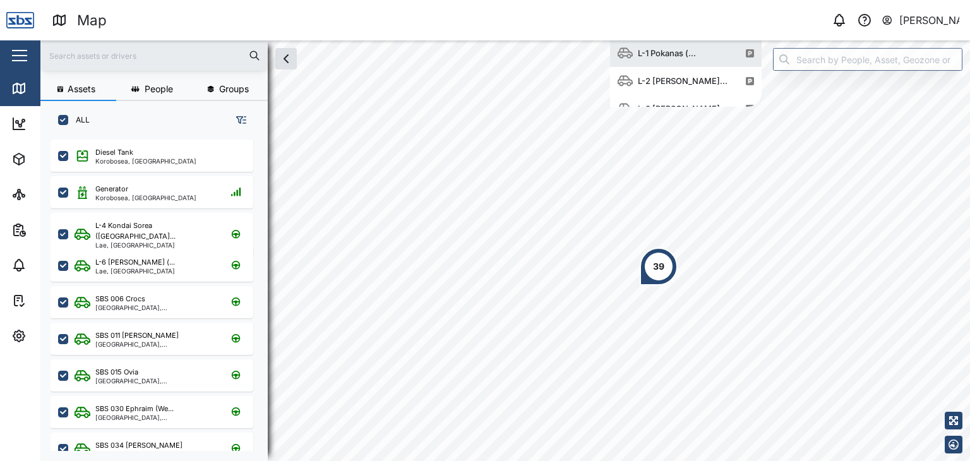
scroll to position [114, 142]
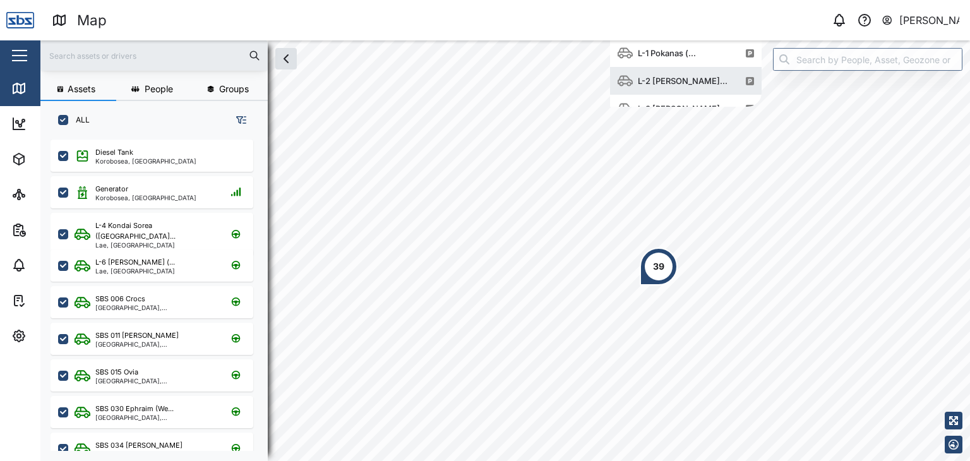
click at [649, 76] on div "L-2 Jason Hevea..." at bounding box center [683, 81] width 100 height 13
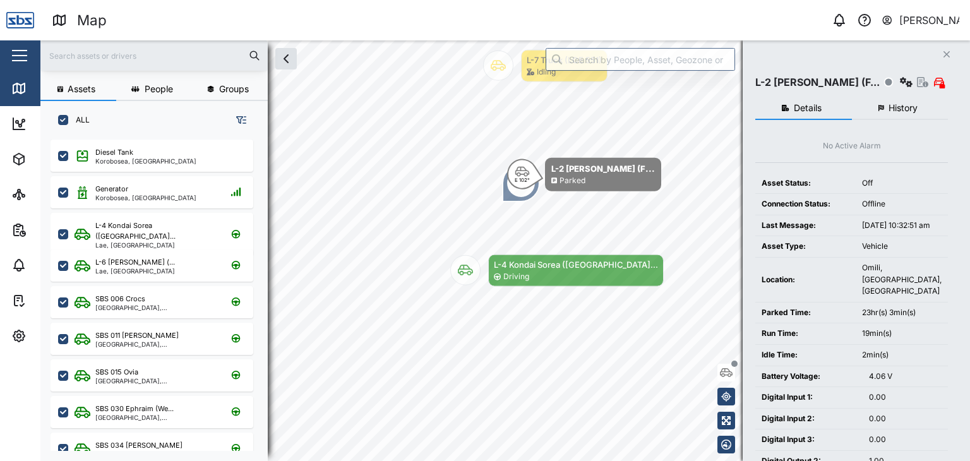
click at [919, 107] on button "History" at bounding box center [900, 108] width 97 height 23
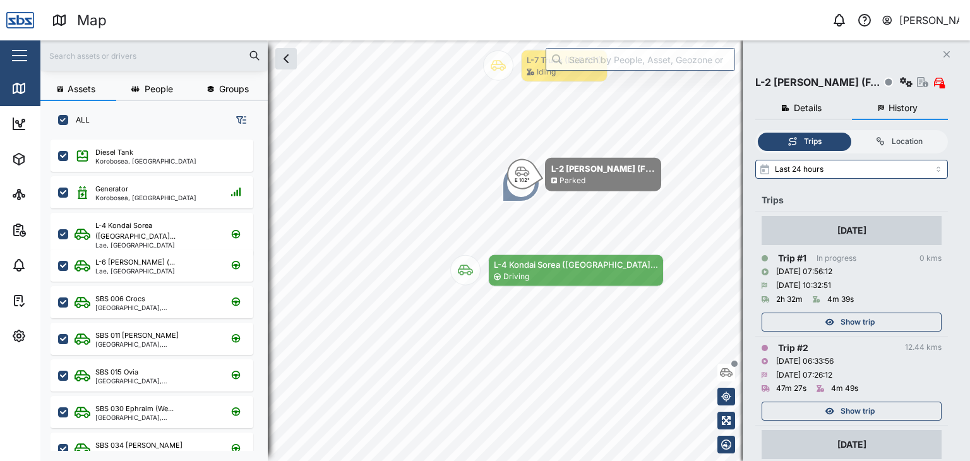
click at [862, 324] on span "Show trip" at bounding box center [858, 322] width 34 height 18
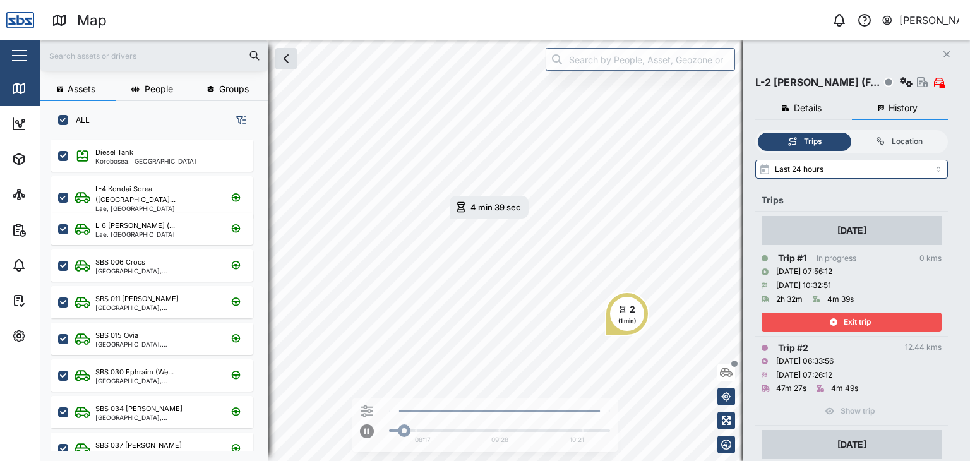
click at [907, 320] on div "Exit trip" at bounding box center [850, 322] width 164 height 18
